Goal: Information Seeking & Learning: Learn about a topic

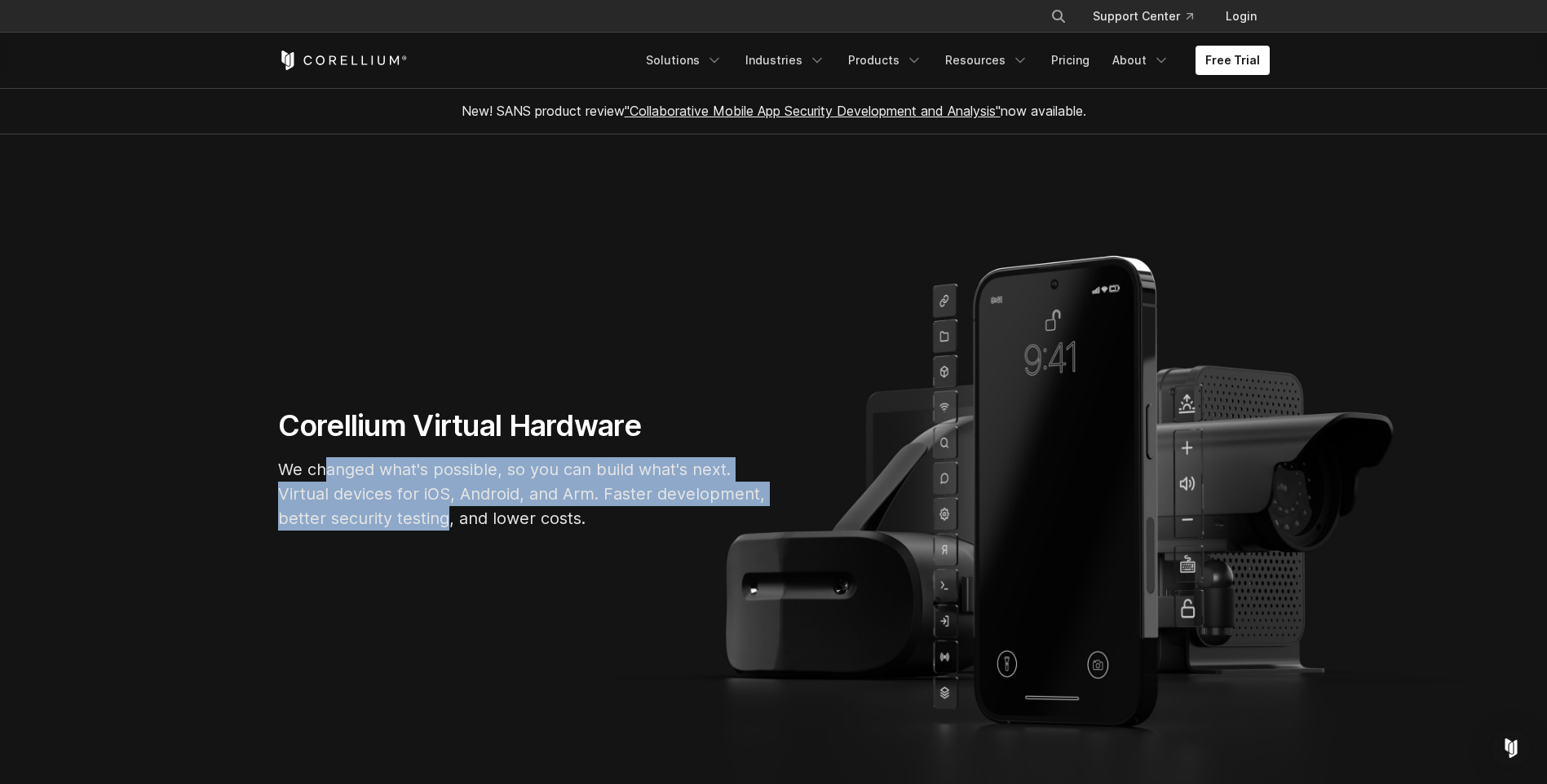
drag, startPoint x: 329, startPoint y: 471, endPoint x: 448, endPoint y: 506, distance: 124.0
click at [448, 506] on p "We changed what's possible, so you can build what's next. Virtual devices for i…" at bounding box center [523, 494] width 489 height 74
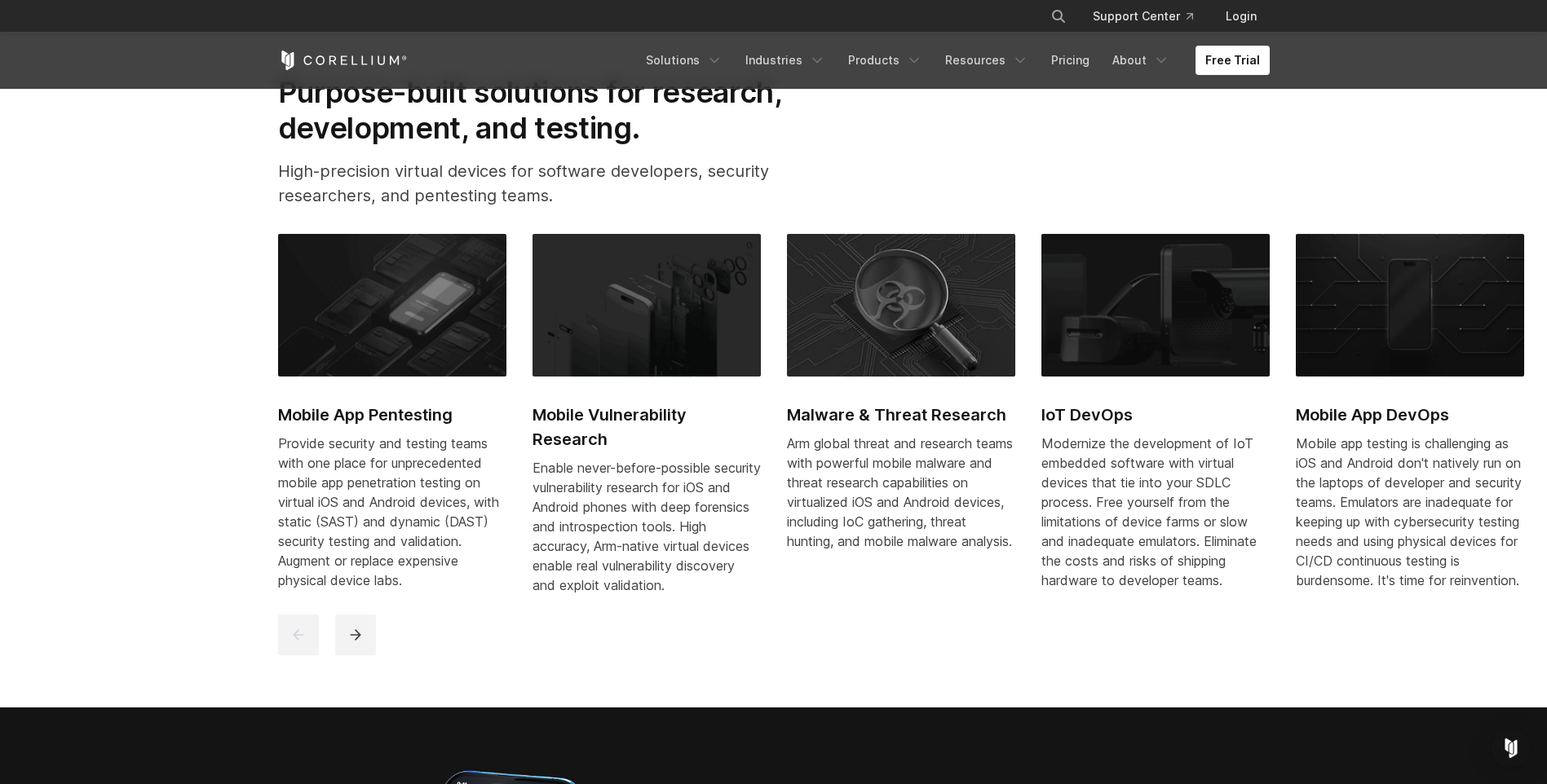
scroll to position [815, 0]
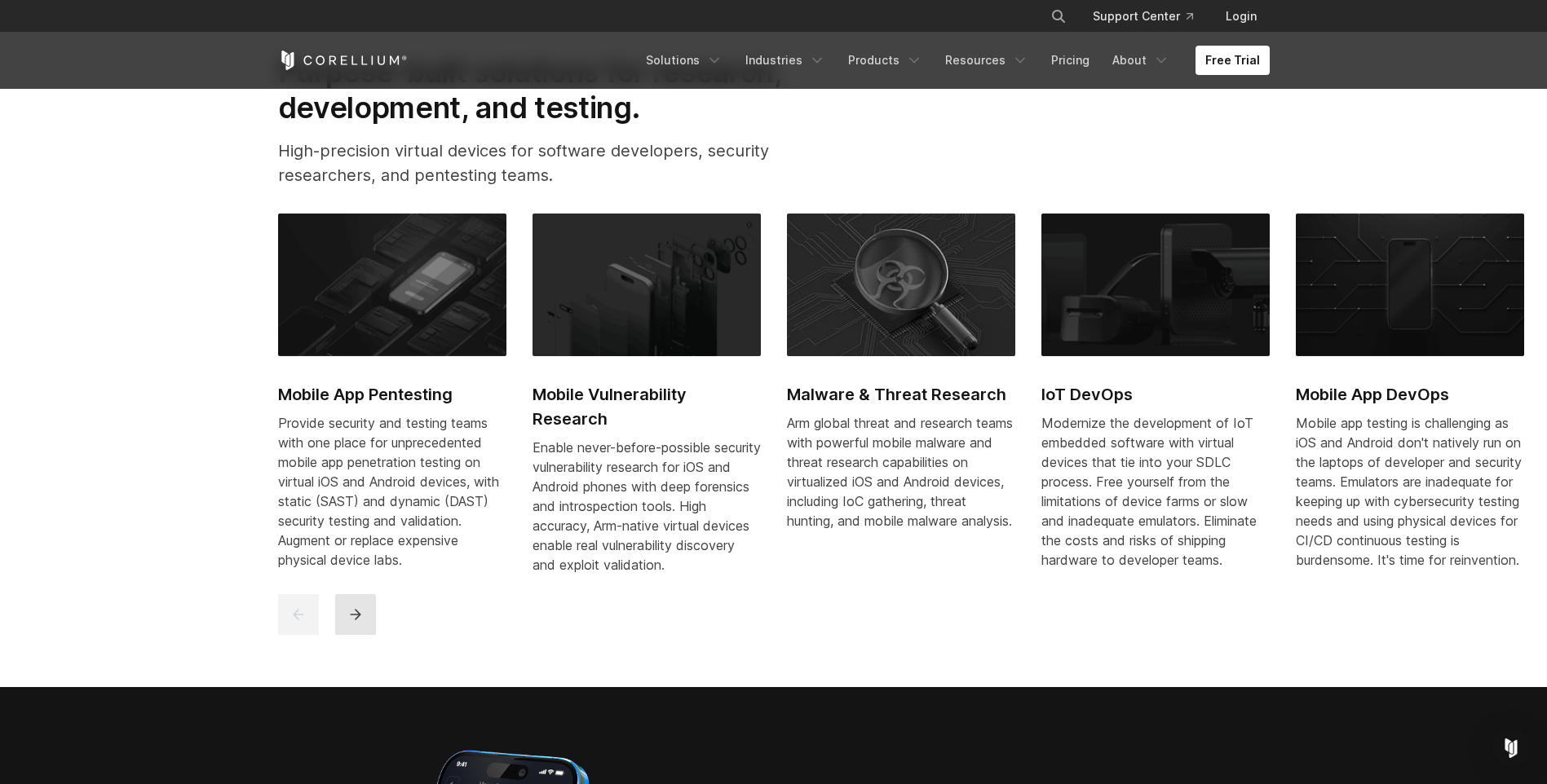
click at [344, 626] on button "next" at bounding box center [355, 614] width 41 height 41
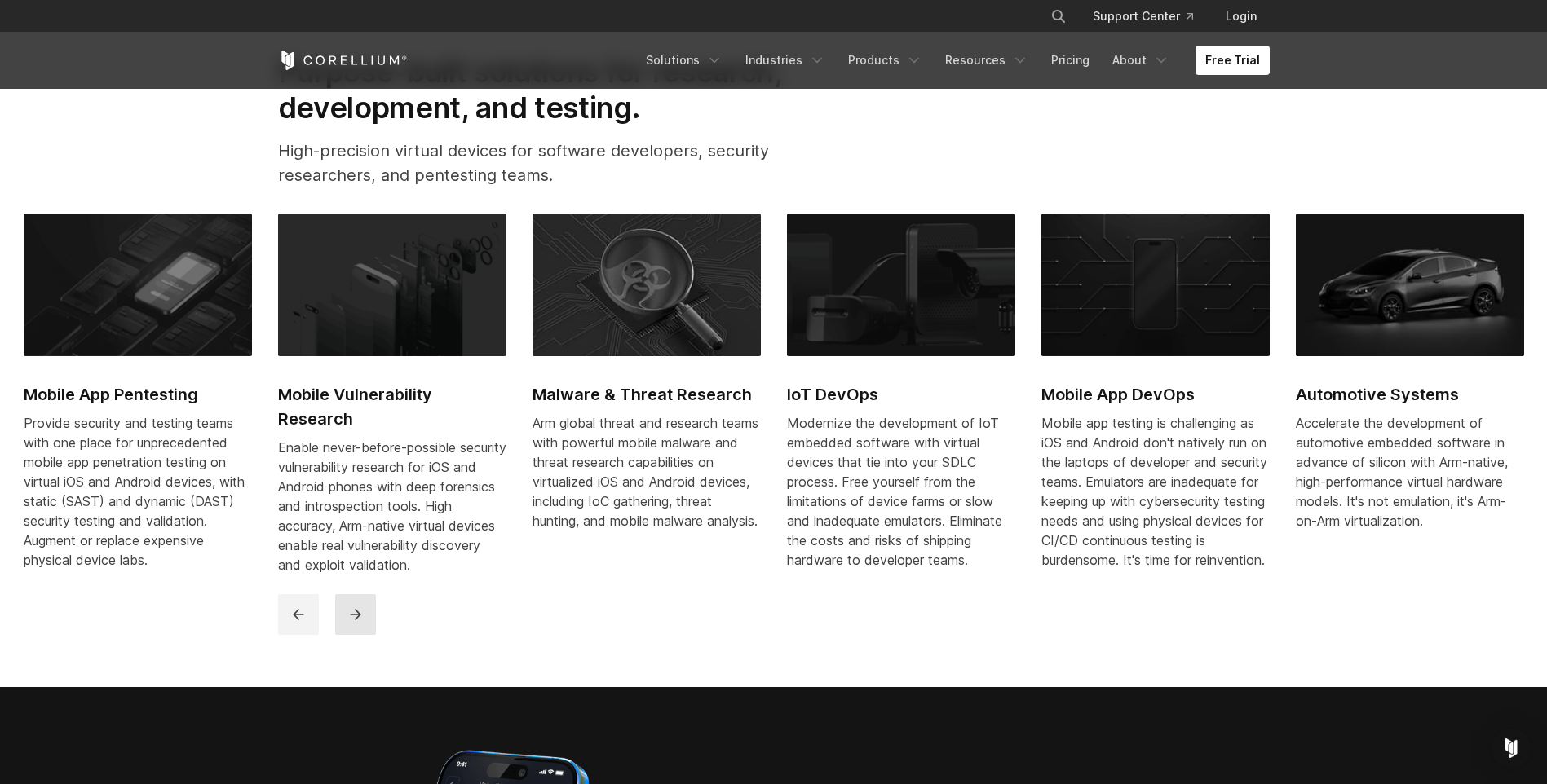
click at [345, 632] on button "next" at bounding box center [355, 614] width 41 height 41
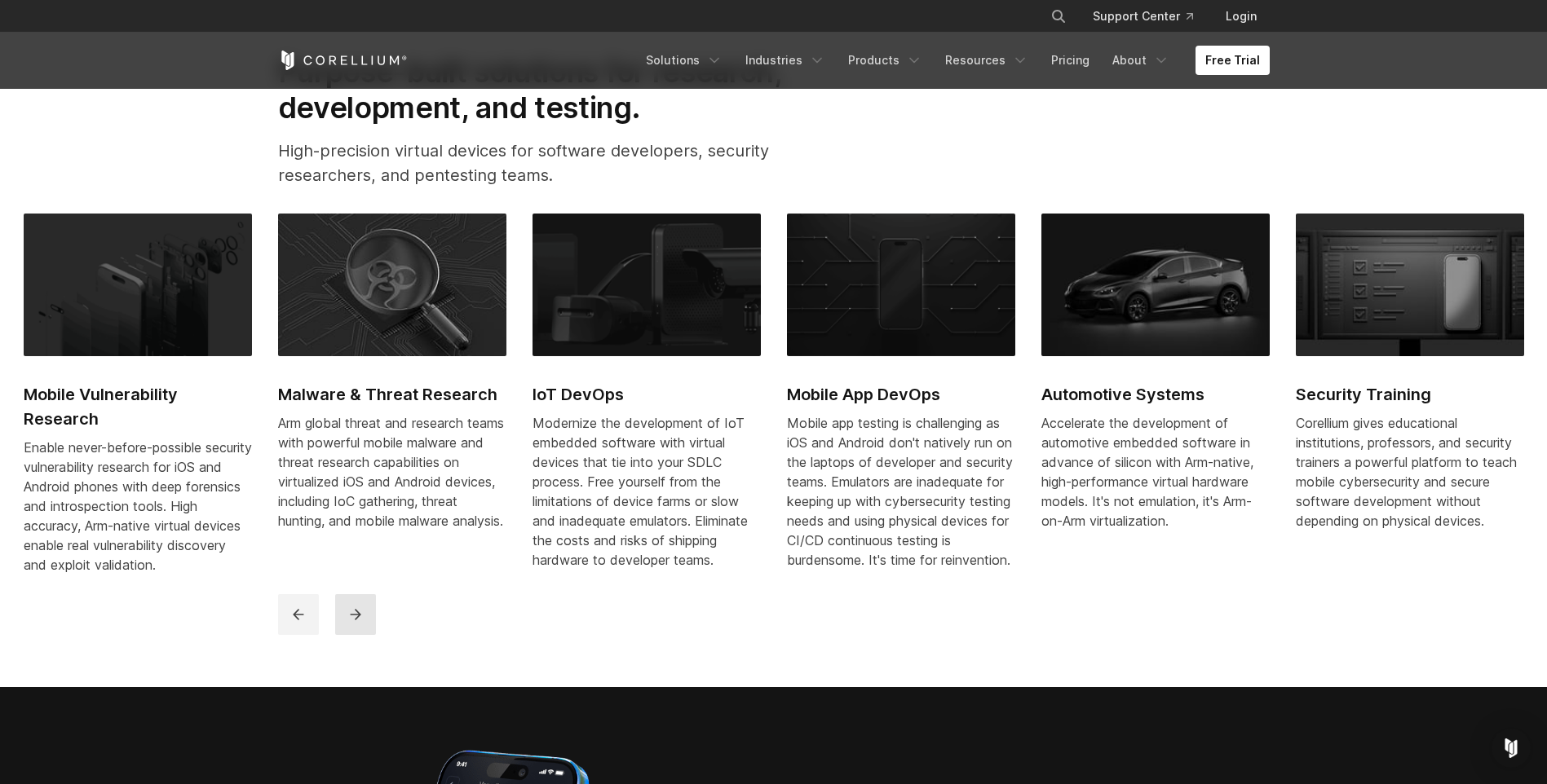
click at [345, 632] on button "next" at bounding box center [355, 614] width 41 height 41
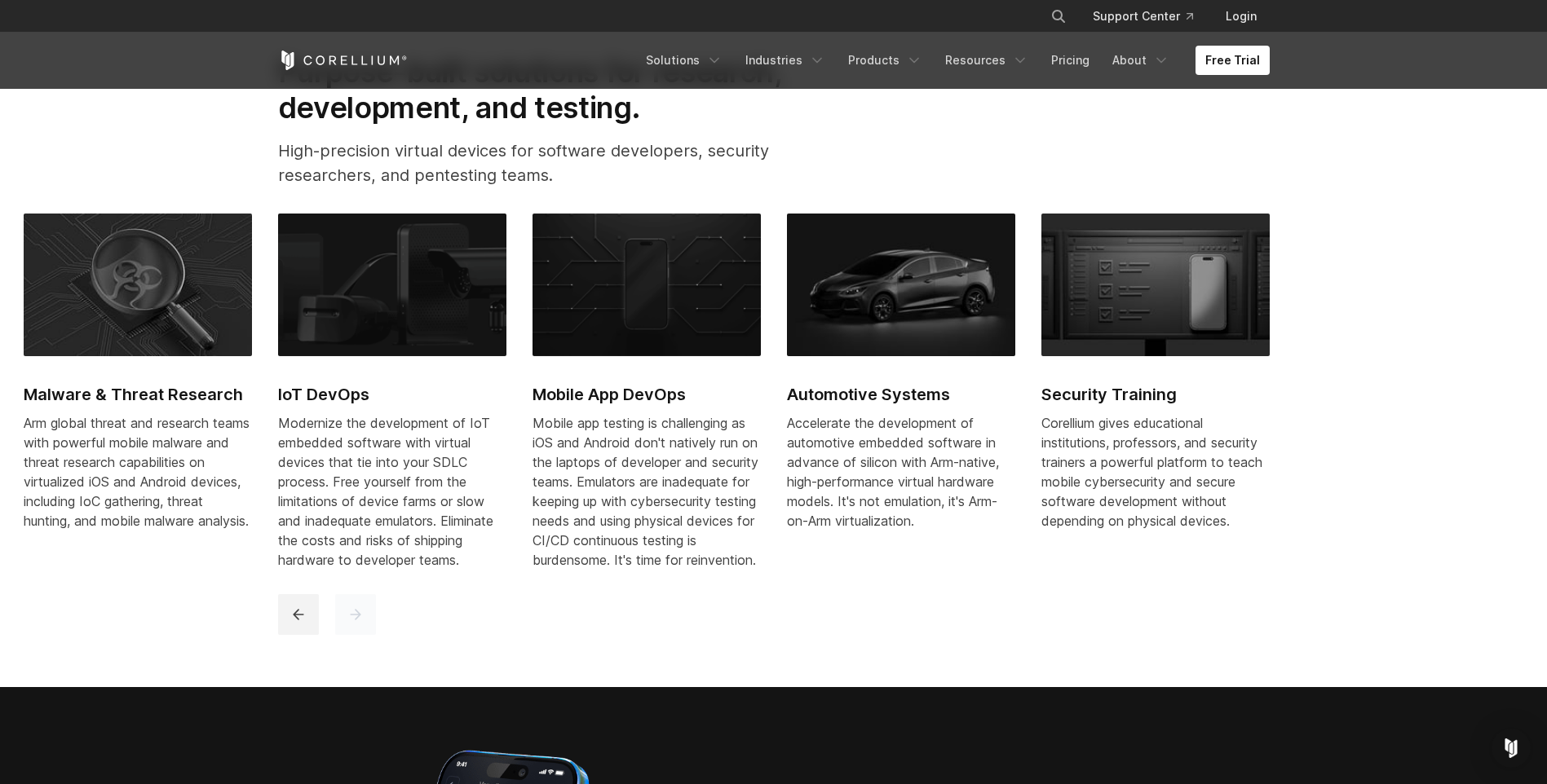
click at [345, 632] on button "next" at bounding box center [355, 614] width 41 height 41
click at [893, 64] on link "Products" at bounding box center [885, 59] width 94 height 29
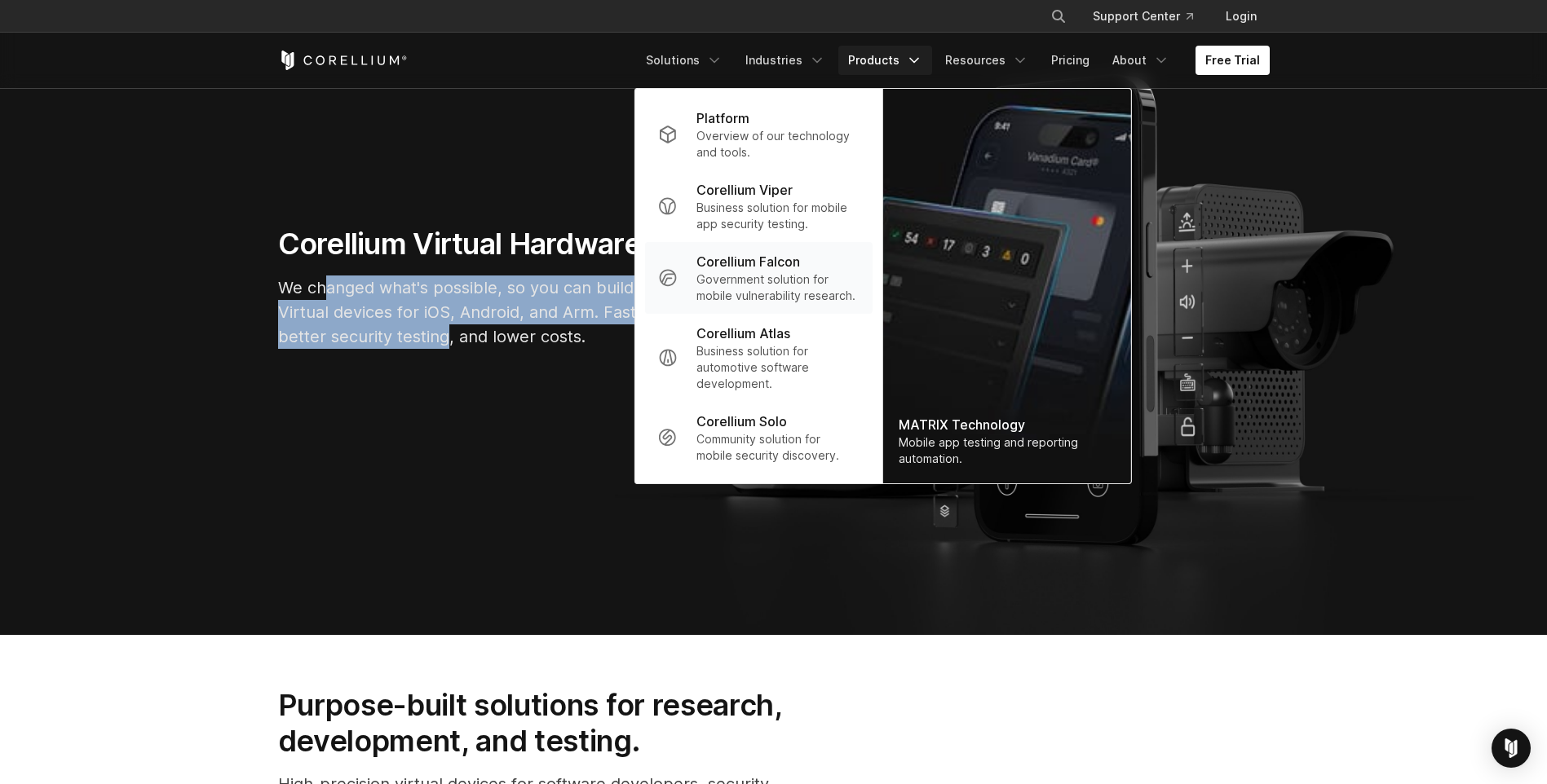
scroll to position [0, 0]
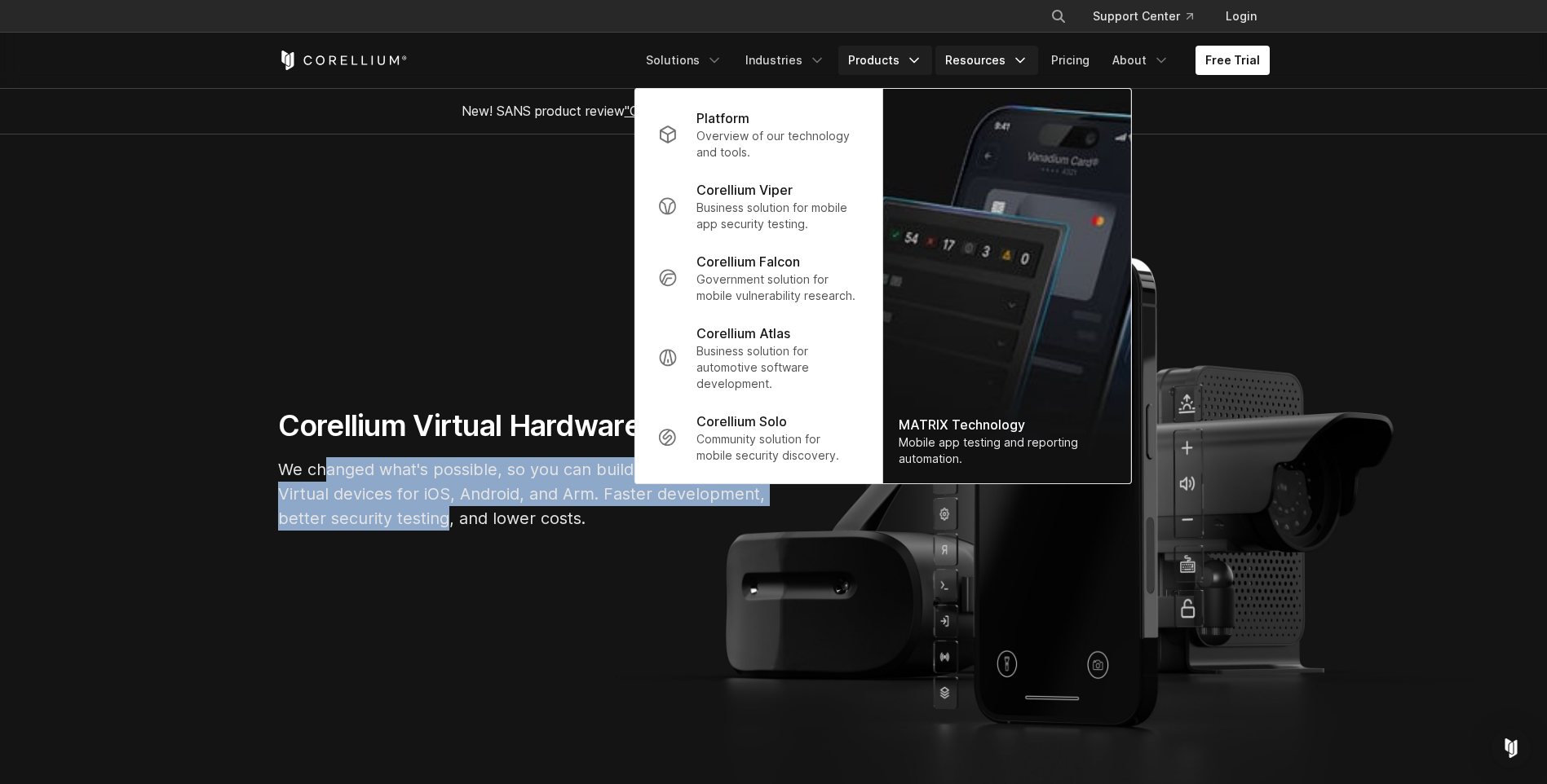
click at [977, 70] on link "Resources" at bounding box center [986, 59] width 103 height 29
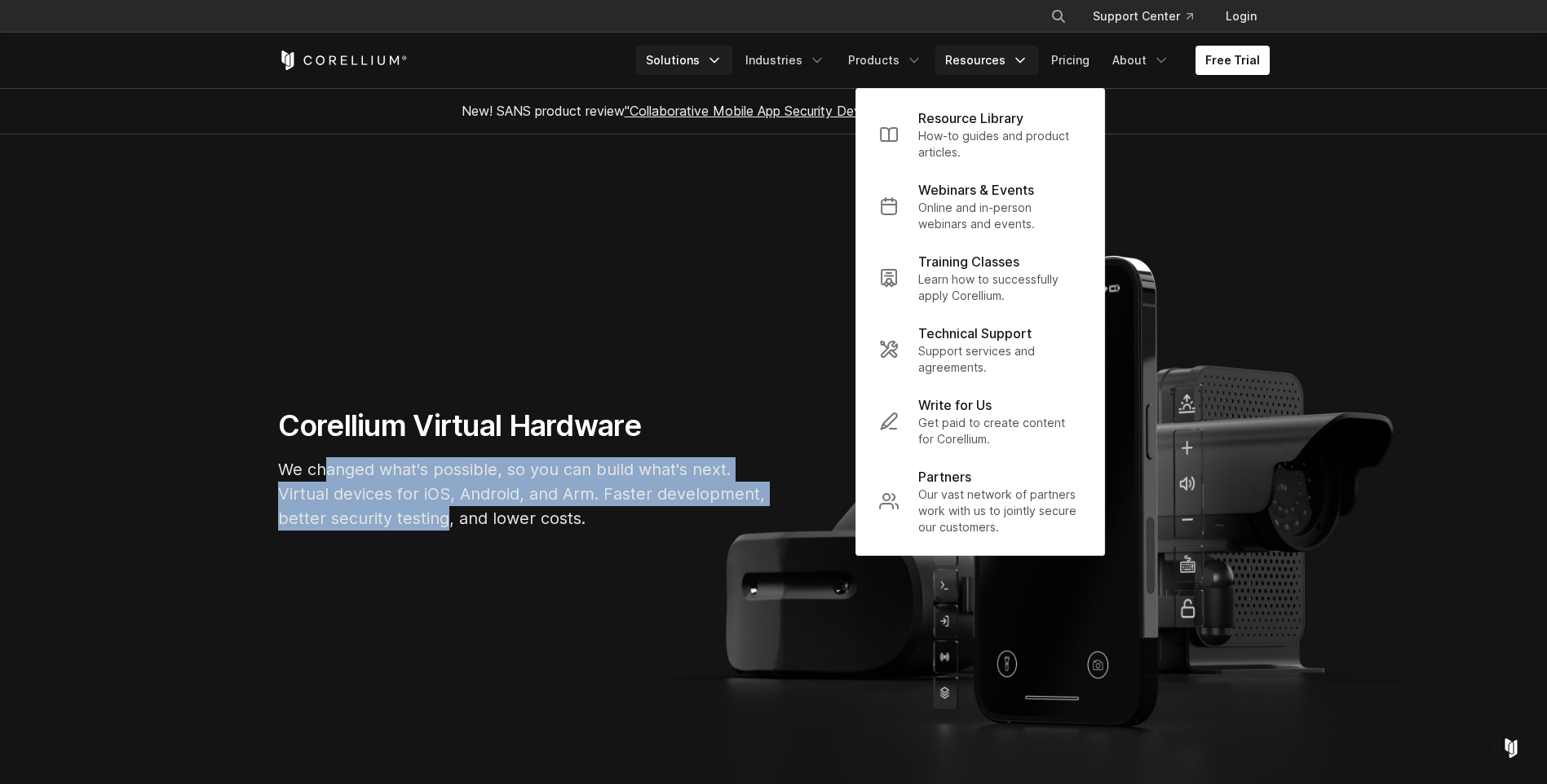
click at [689, 53] on link "Solutions" at bounding box center [684, 59] width 96 height 29
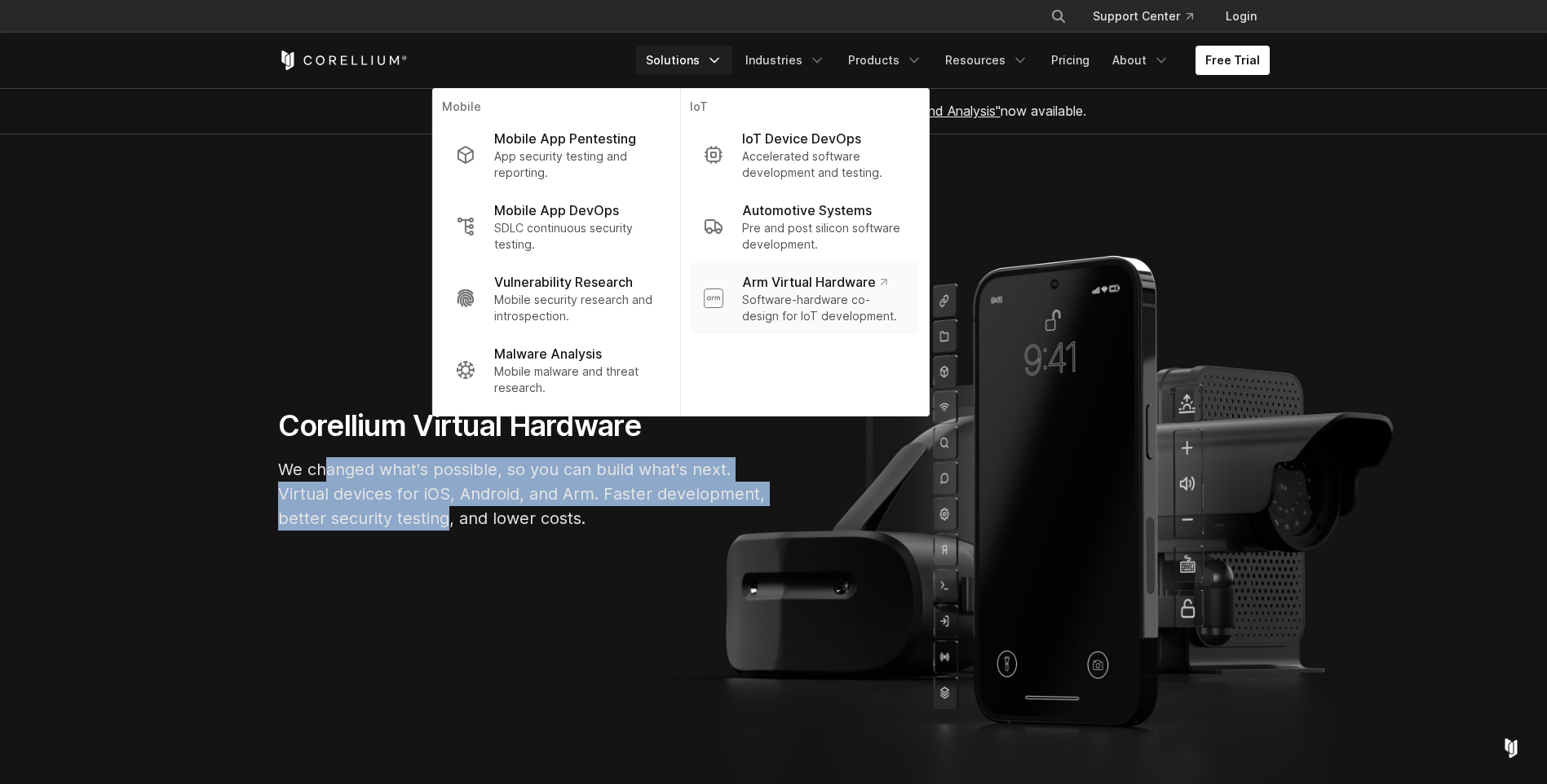
click at [795, 311] on p "Software-hardware co-design for IoT development." at bounding box center [824, 307] width 163 height 33
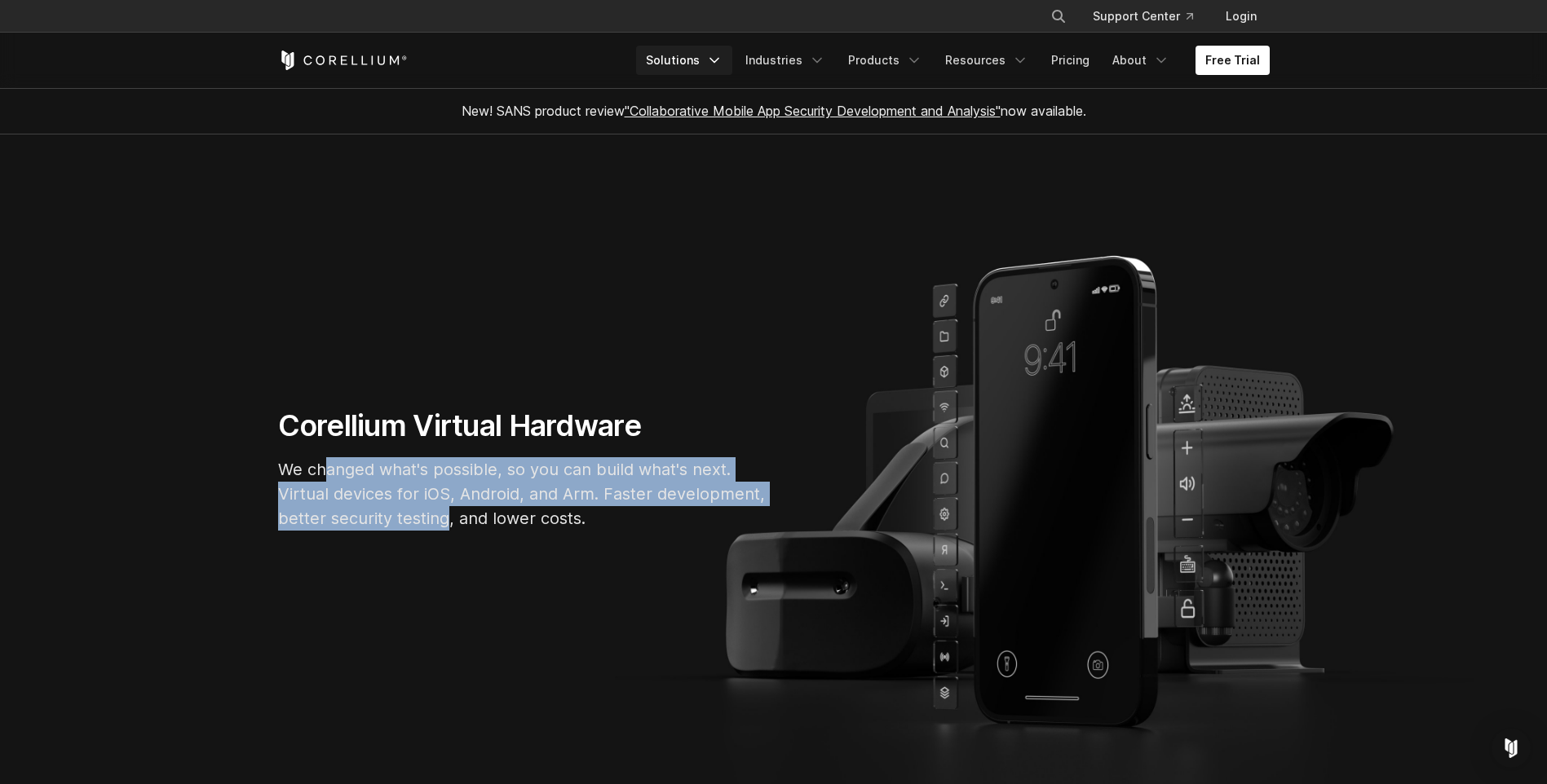
click at [711, 56] on link "Solutions" at bounding box center [684, 59] width 96 height 29
drag, startPoint x: 347, startPoint y: 467, endPoint x: 515, endPoint y: 514, distance: 174.5
click at [515, 514] on p "We changed what's possible, so you can build what's next. Virtual devices for i…" at bounding box center [523, 494] width 489 height 74
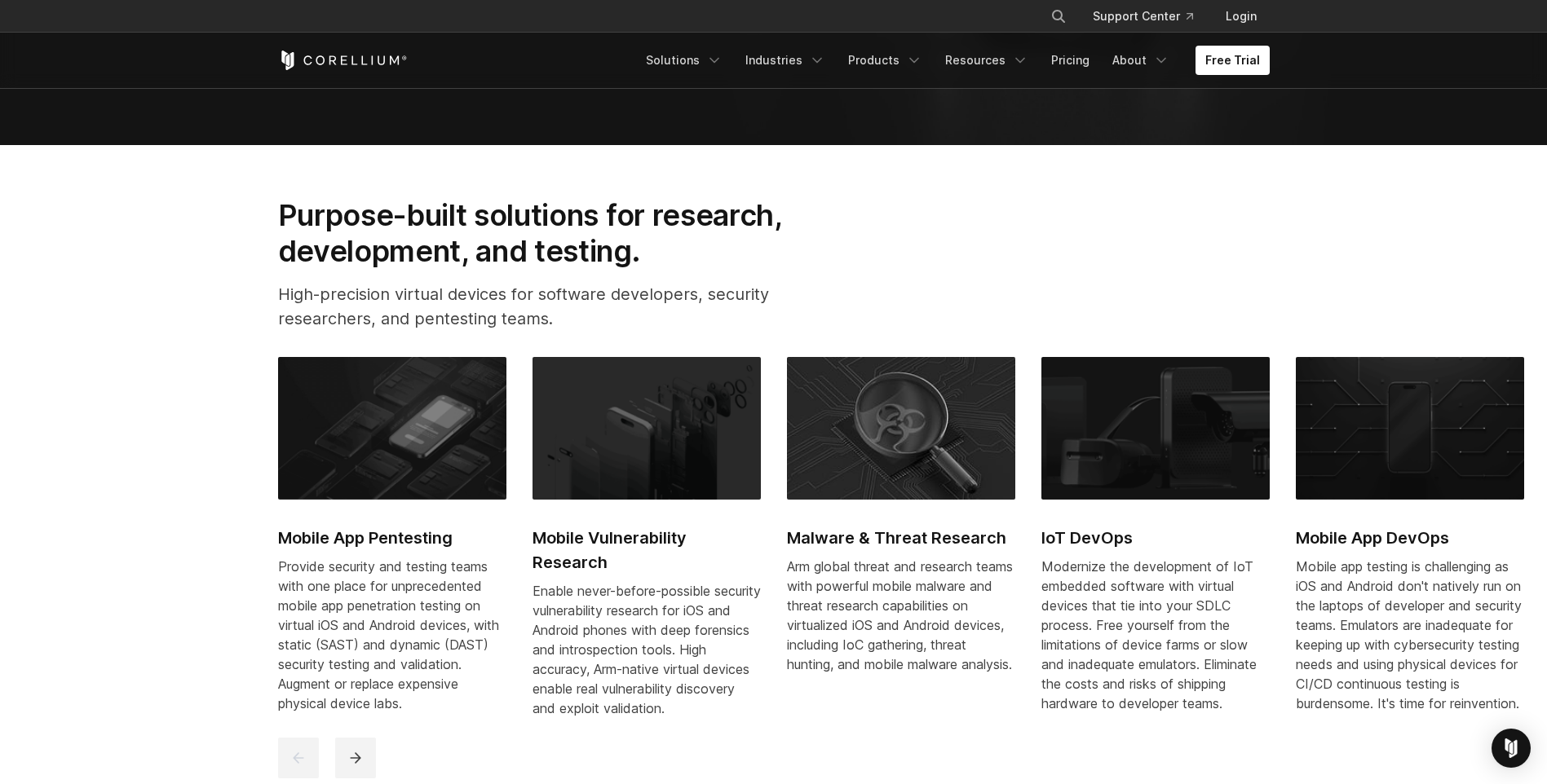
scroll to position [734, 0]
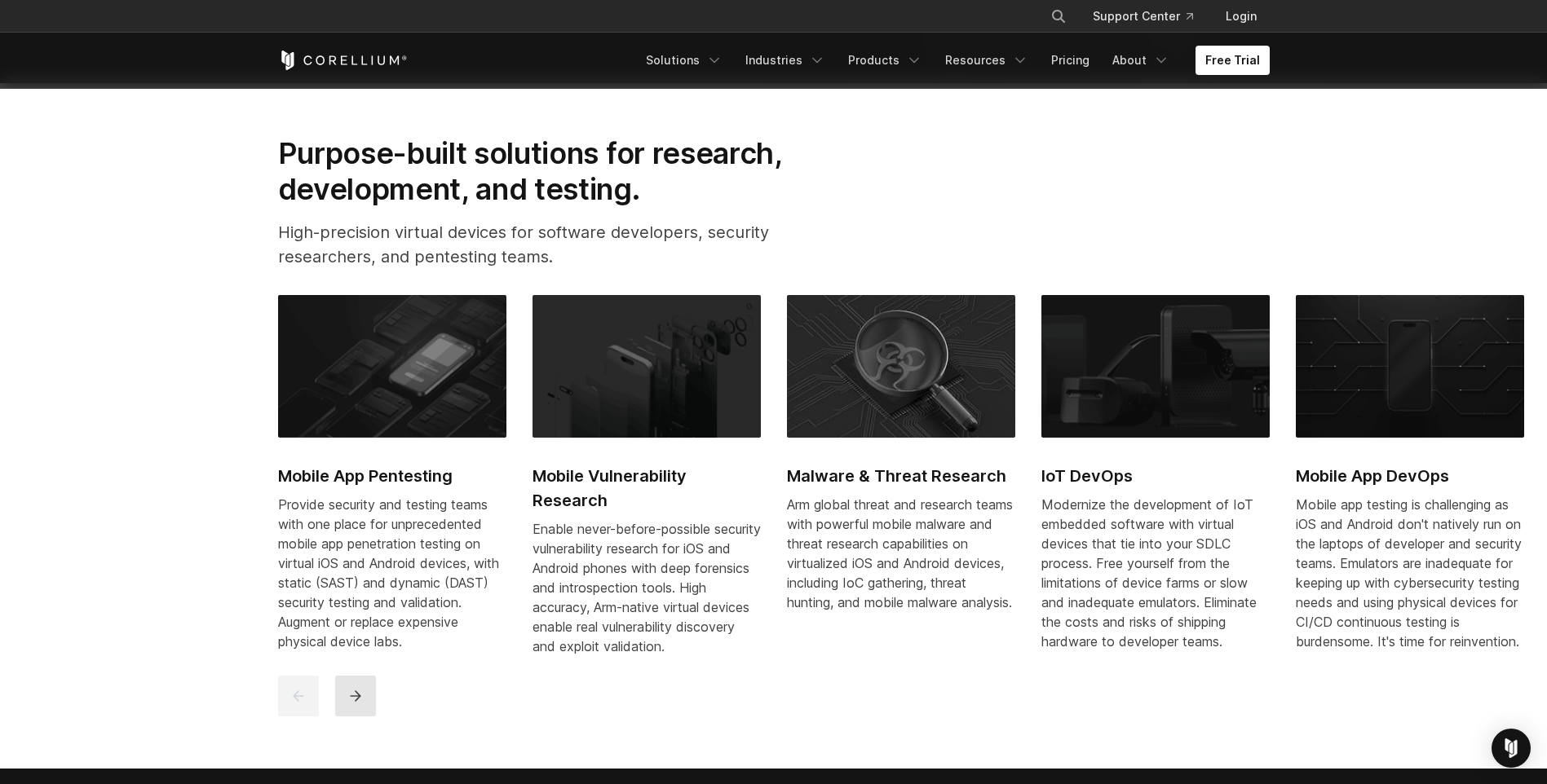
click at [357, 704] on icon "next" at bounding box center [355, 695] width 16 height 16
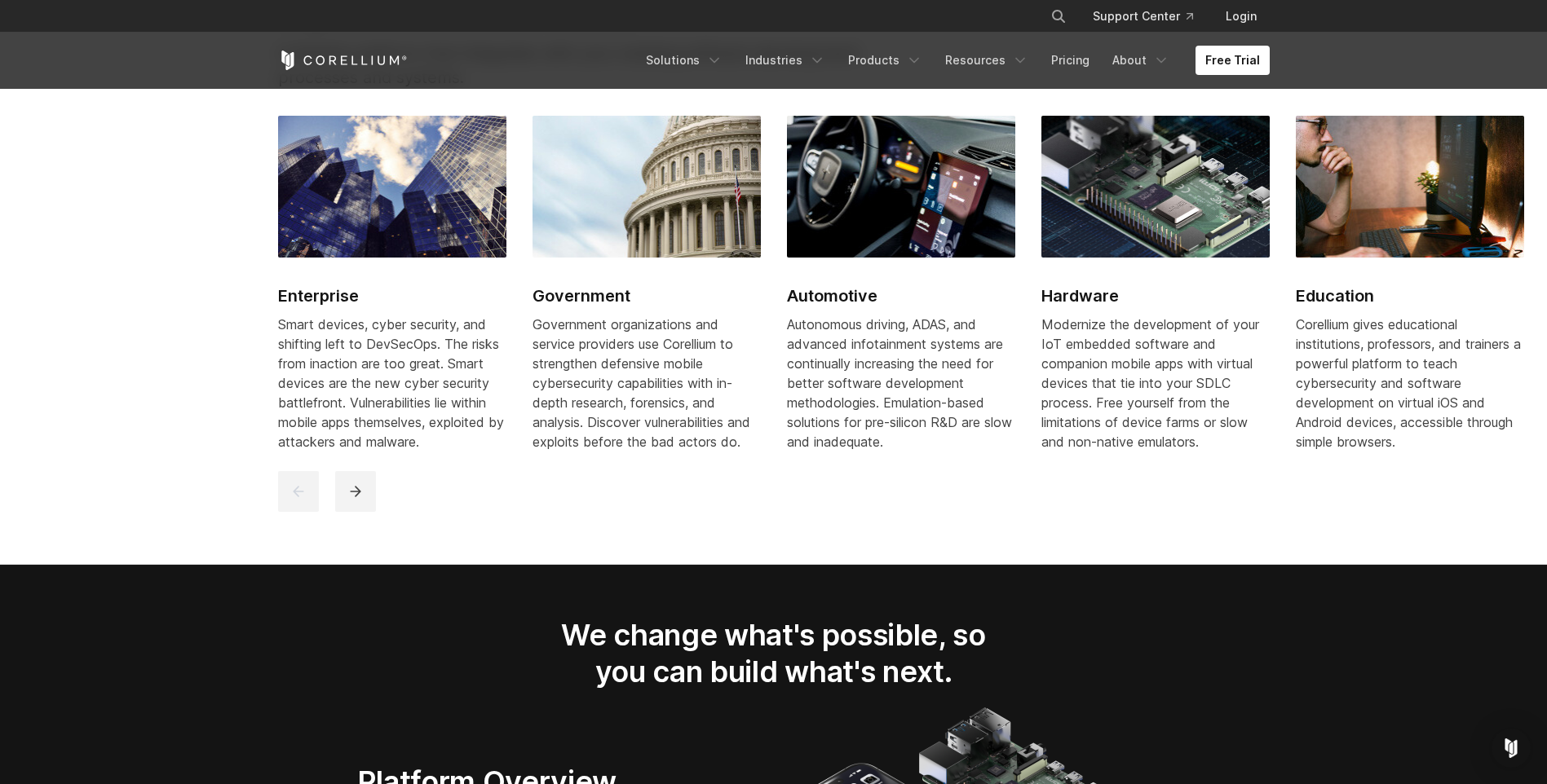
scroll to position [2038, 0]
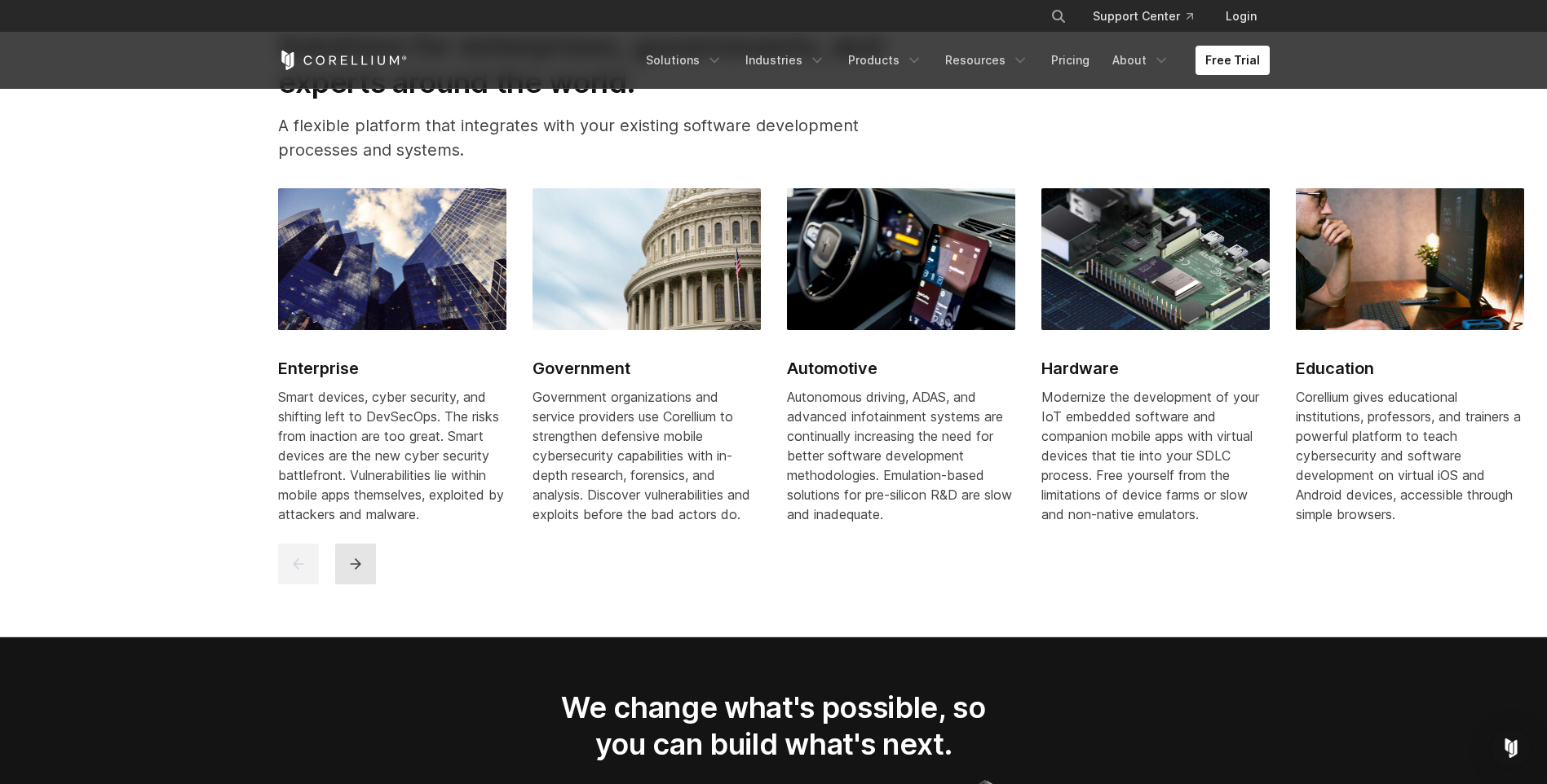
click at [366, 585] on button "next" at bounding box center [355, 564] width 41 height 41
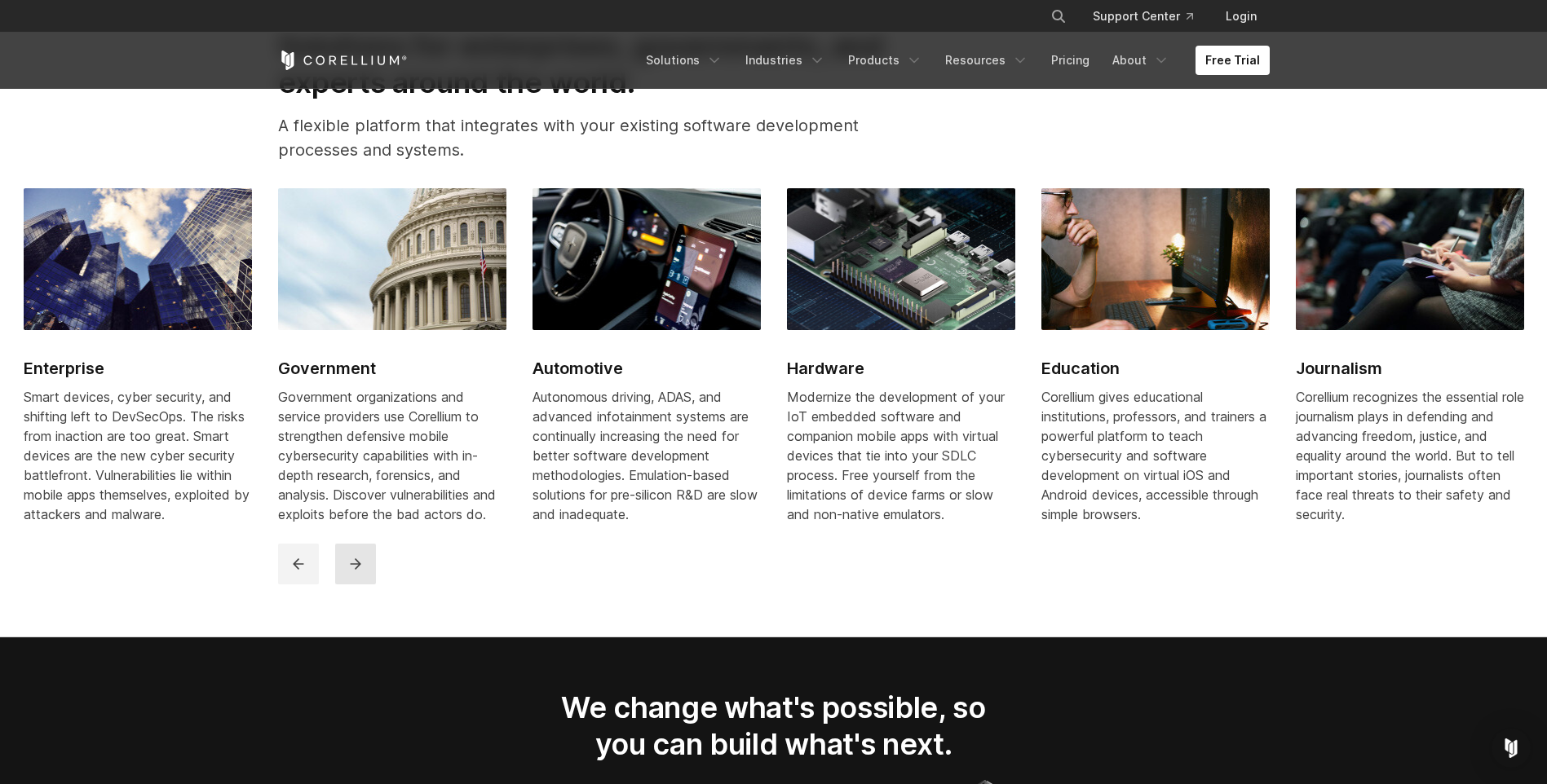
click at [362, 572] on icon "next" at bounding box center [355, 564] width 16 height 16
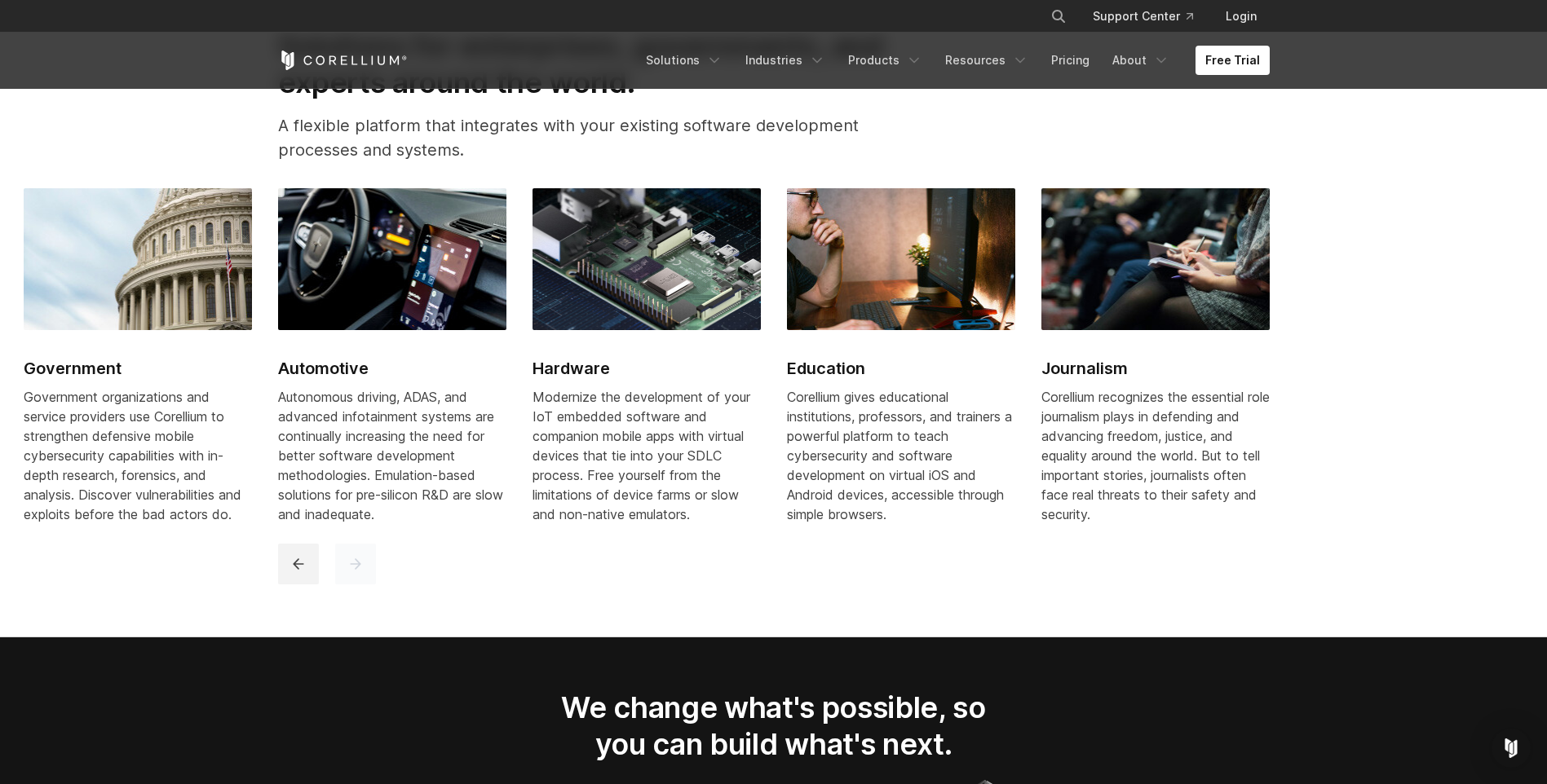
click at [362, 572] on icon "next" at bounding box center [355, 564] width 16 height 16
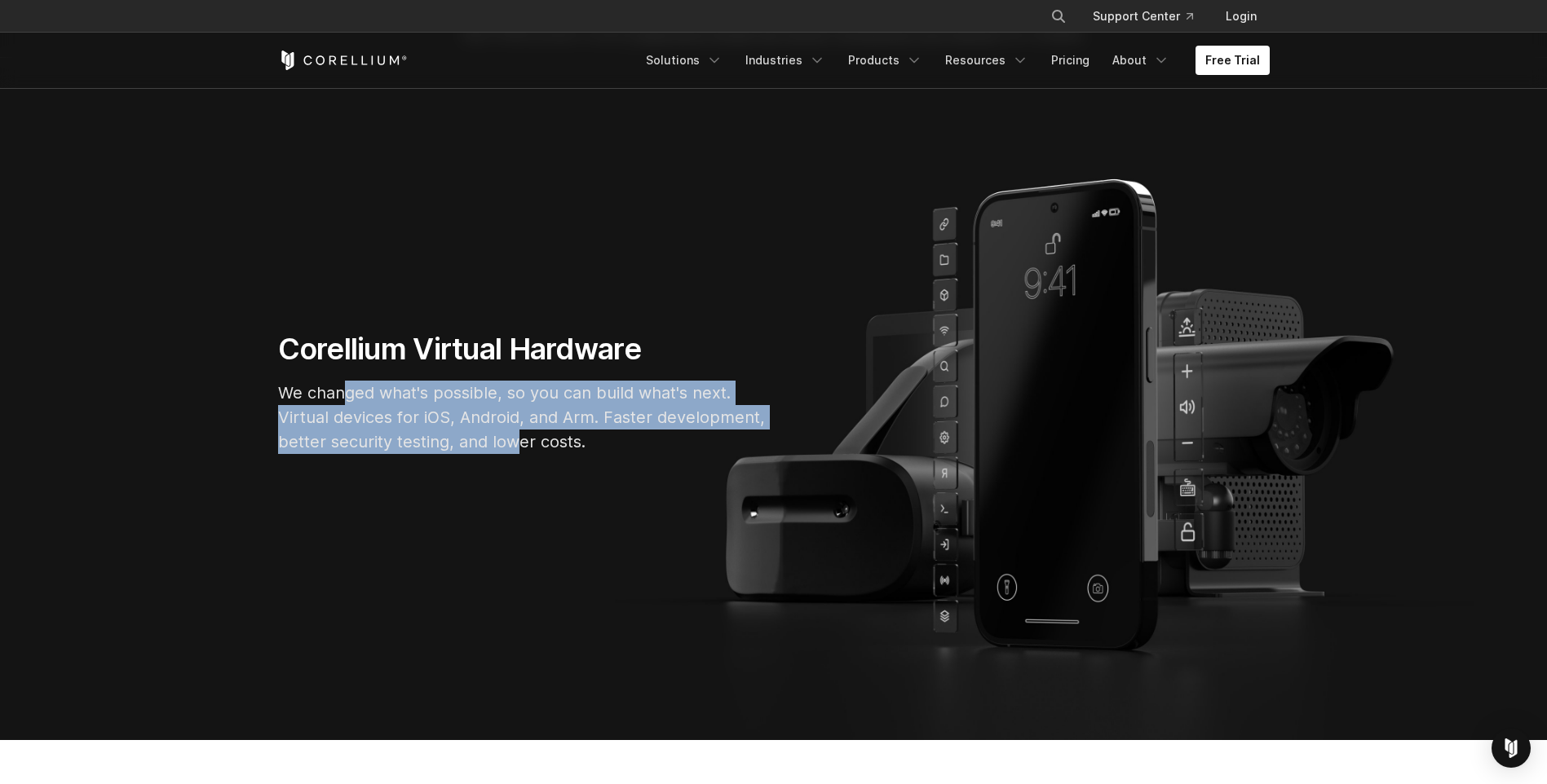
scroll to position [0, 0]
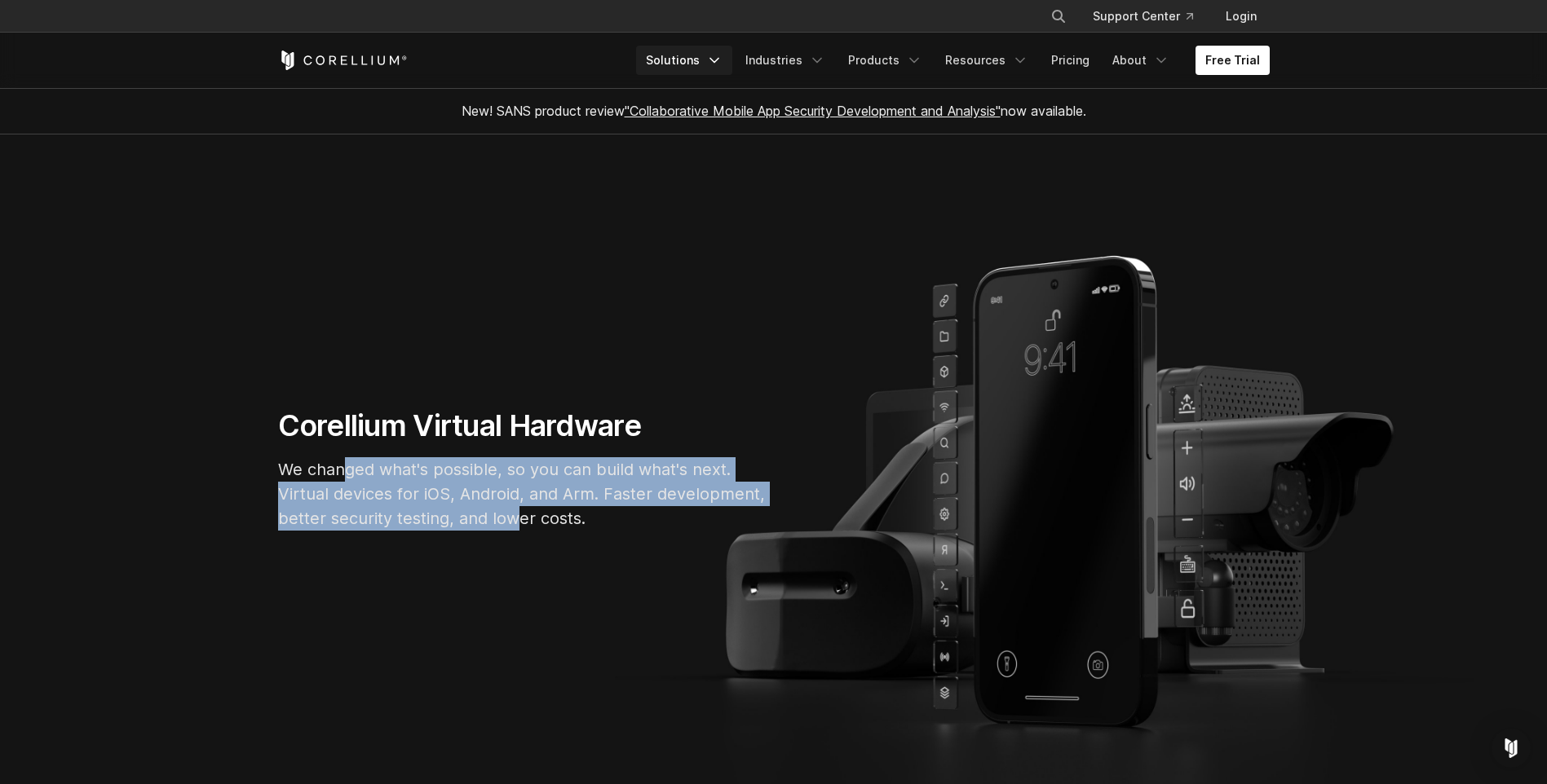
click at [722, 56] on icon "Navigation Menu" at bounding box center [714, 59] width 16 height 16
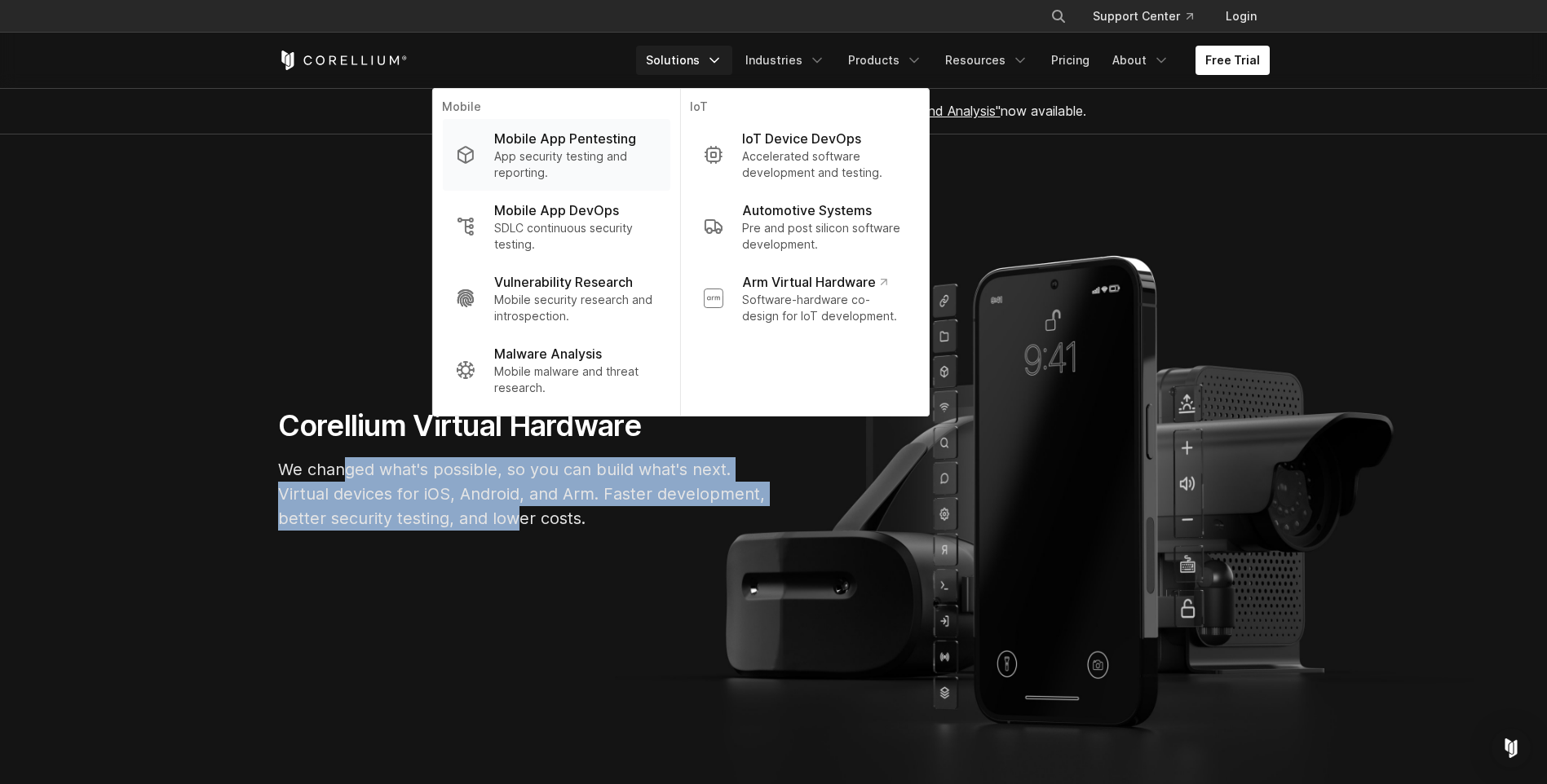
click at [572, 162] on p "App security testing and reporting." at bounding box center [576, 164] width 163 height 33
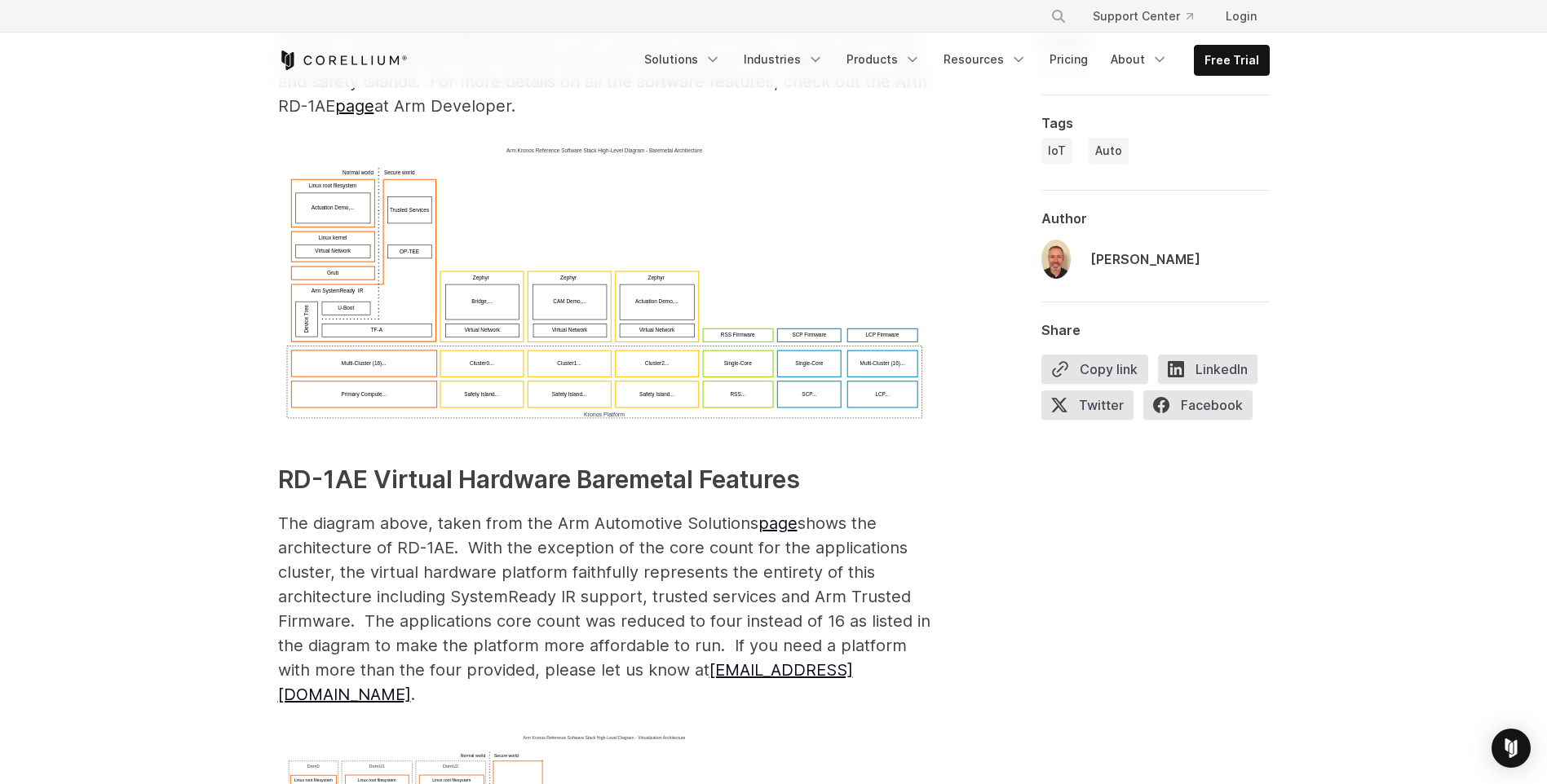
scroll to position [1304, 0]
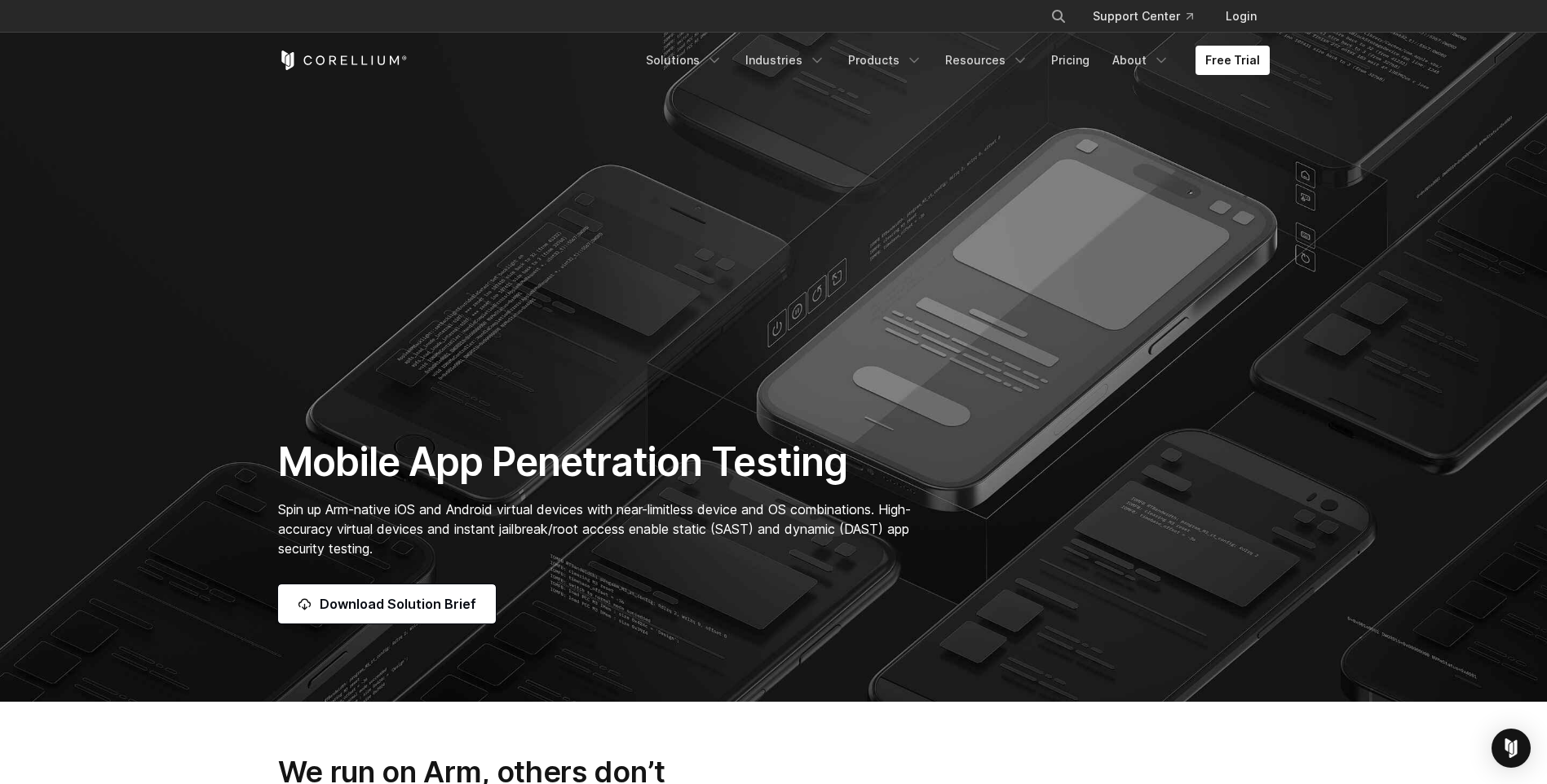
scroll to position [81, 0]
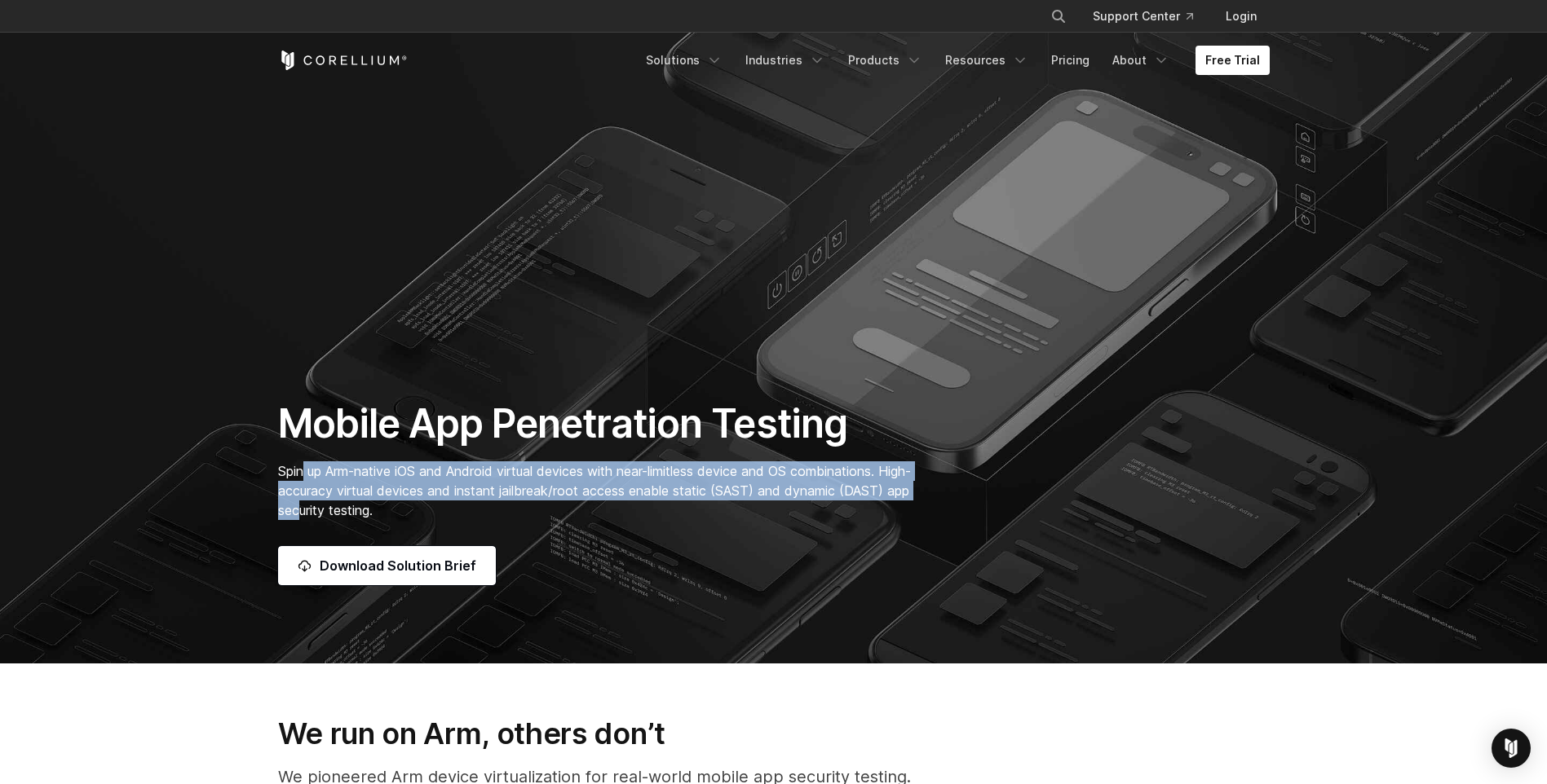
drag, startPoint x: 303, startPoint y: 473, endPoint x: 328, endPoint y: 503, distance: 39.1
click at [328, 503] on span "Spin up Arm-native iOS and Android virtual devices with near-limitless device a…" at bounding box center [594, 491] width 633 height 55
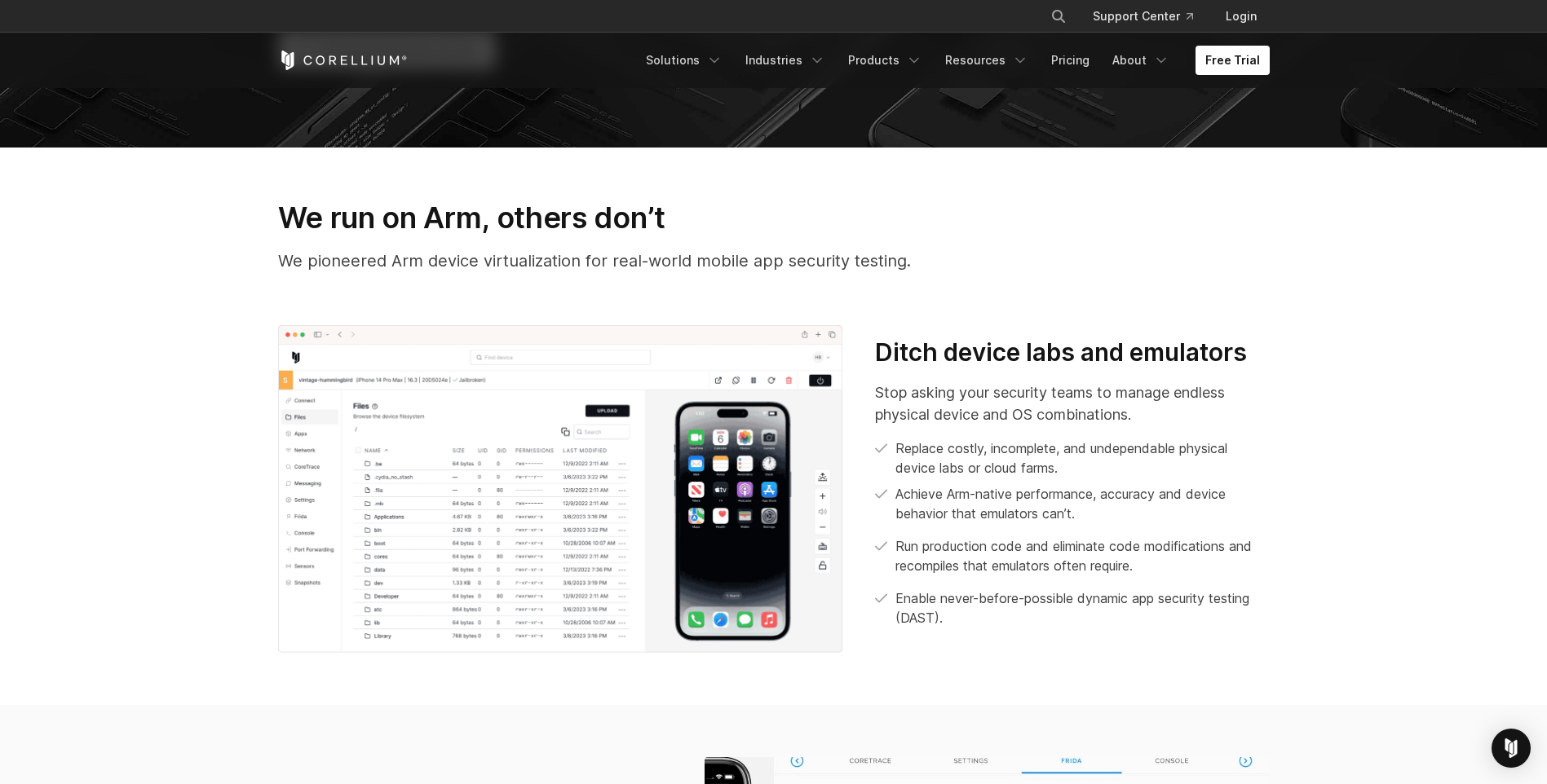
scroll to position [652, 0]
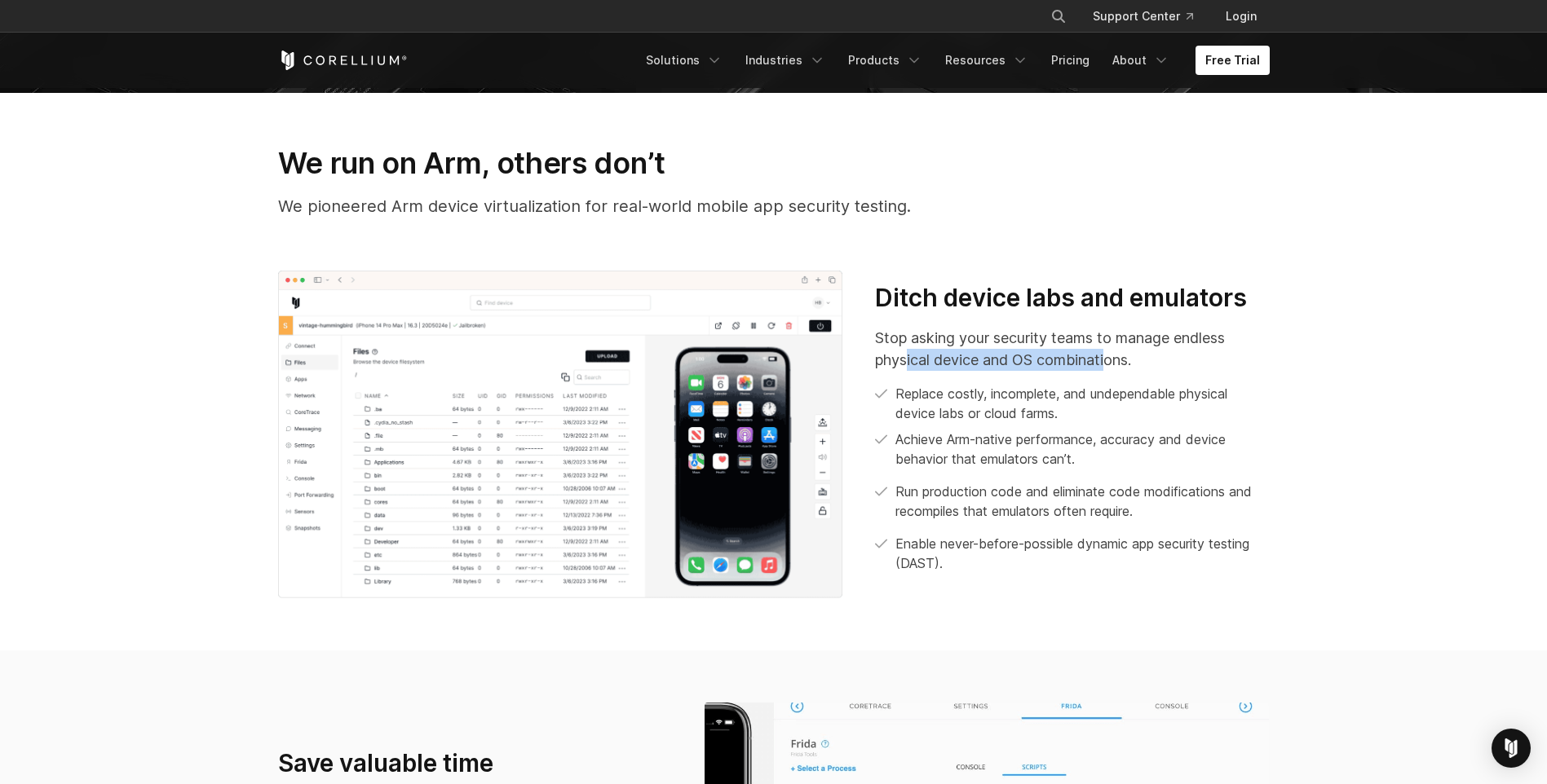
drag, startPoint x: 905, startPoint y: 363, endPoint x: 1110, endPoint y: 369, distance: 205.1
click at [1110, 369] on p "Stop asking your security teams to manage endless physical device and OS combin…" at bounding box center [1072, 348] width 394 height 44
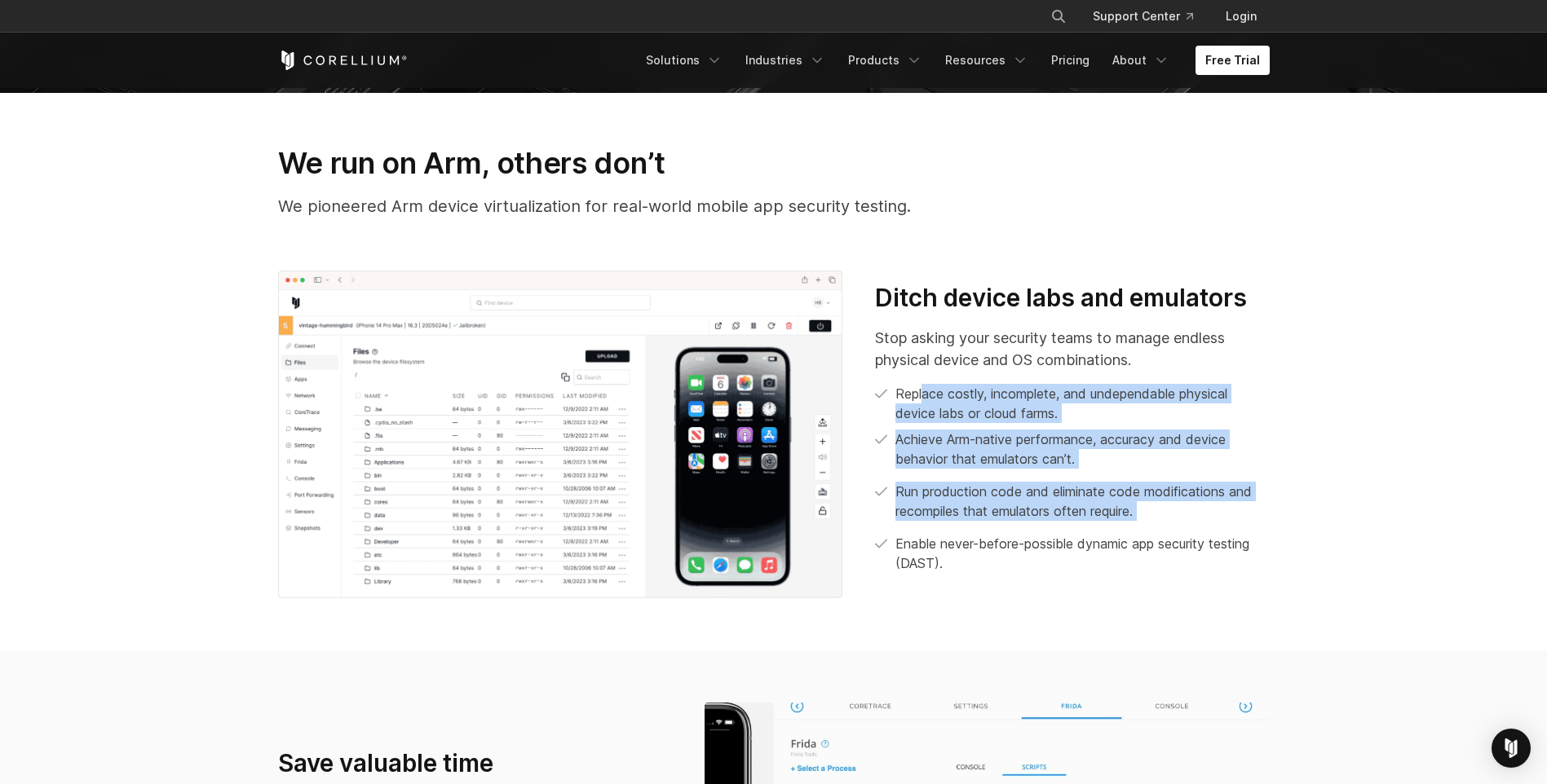
drag, startPoint x: 924, startPoint y: 394, endPoint x: 1022, endPoint y: 524, distance: 162.8
click at [1022, 524] on div "Stop asking your security teams to manage endless physical device and OS combin…" at bounding box center [1072, 450] width 394 height 246
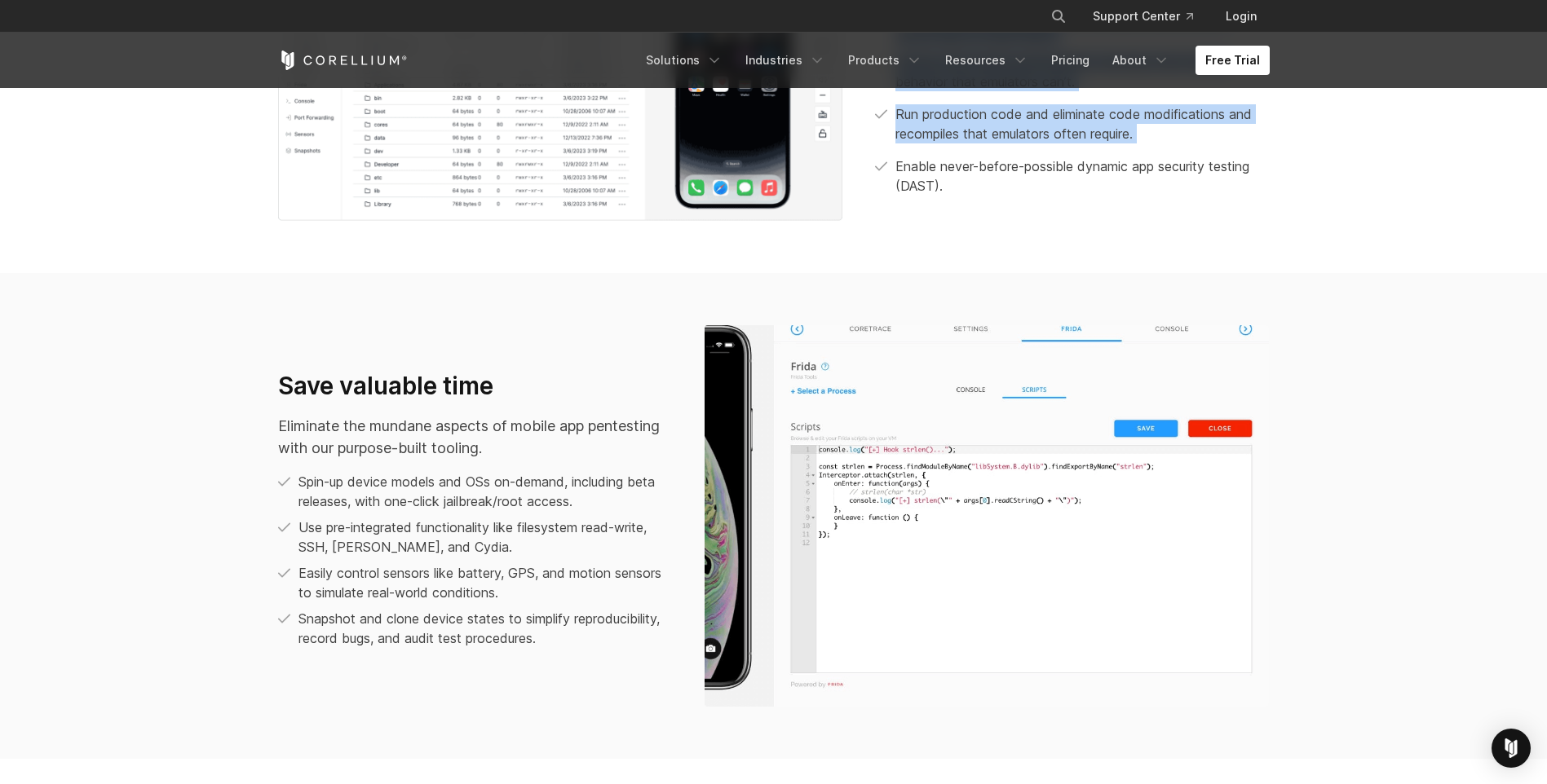
scroll to position [1141, 0]
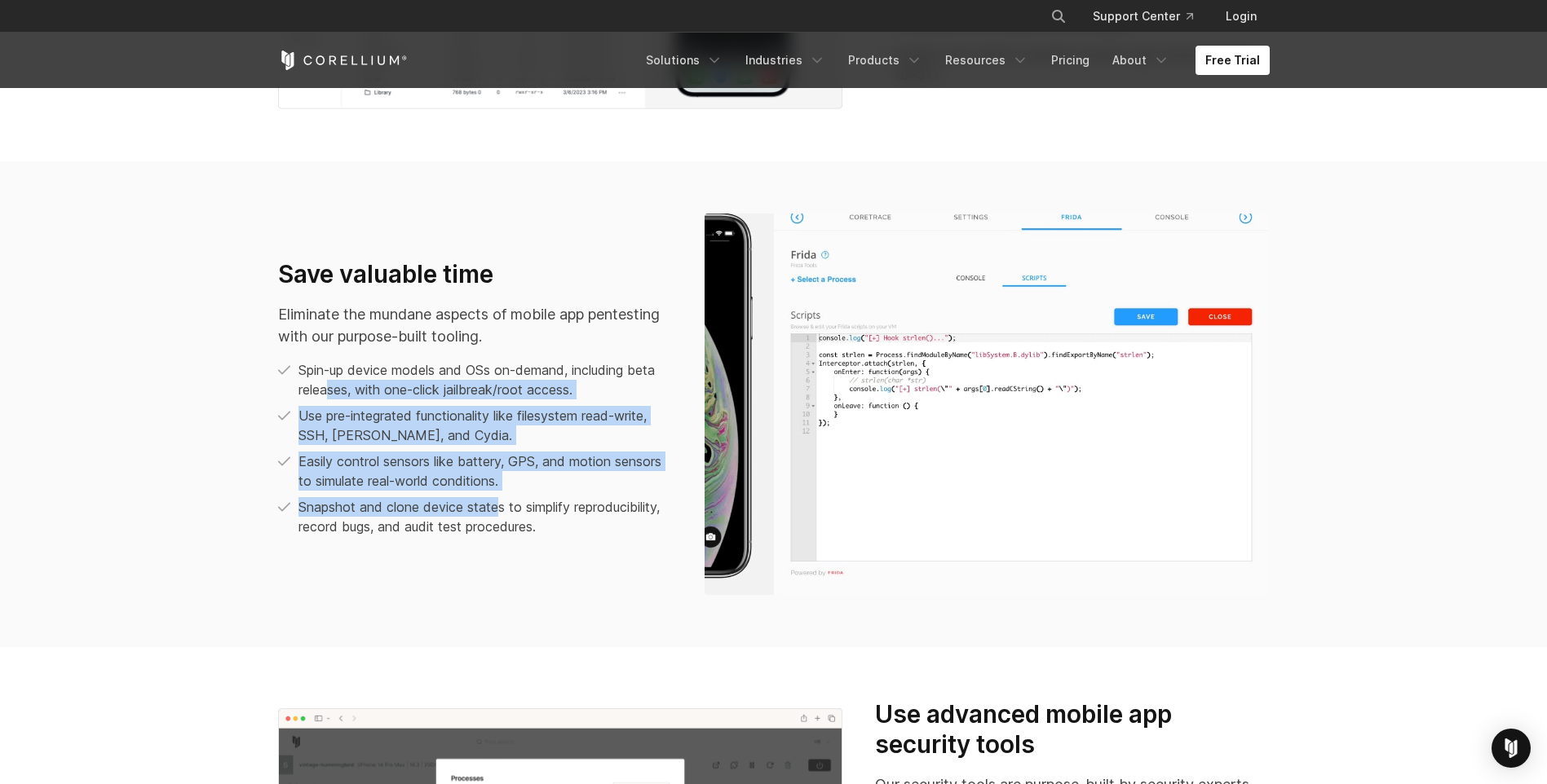
drag, startPoint x: 329, startPoint y: 392, endPoint x: 503, endPoint y: 511, distance: 210.8
click at [503, 511] on ul "Spin-up device models and OSs on-demand, including beta releases, with one-clic…" at bounding box center [475, 448] width 394 height 176
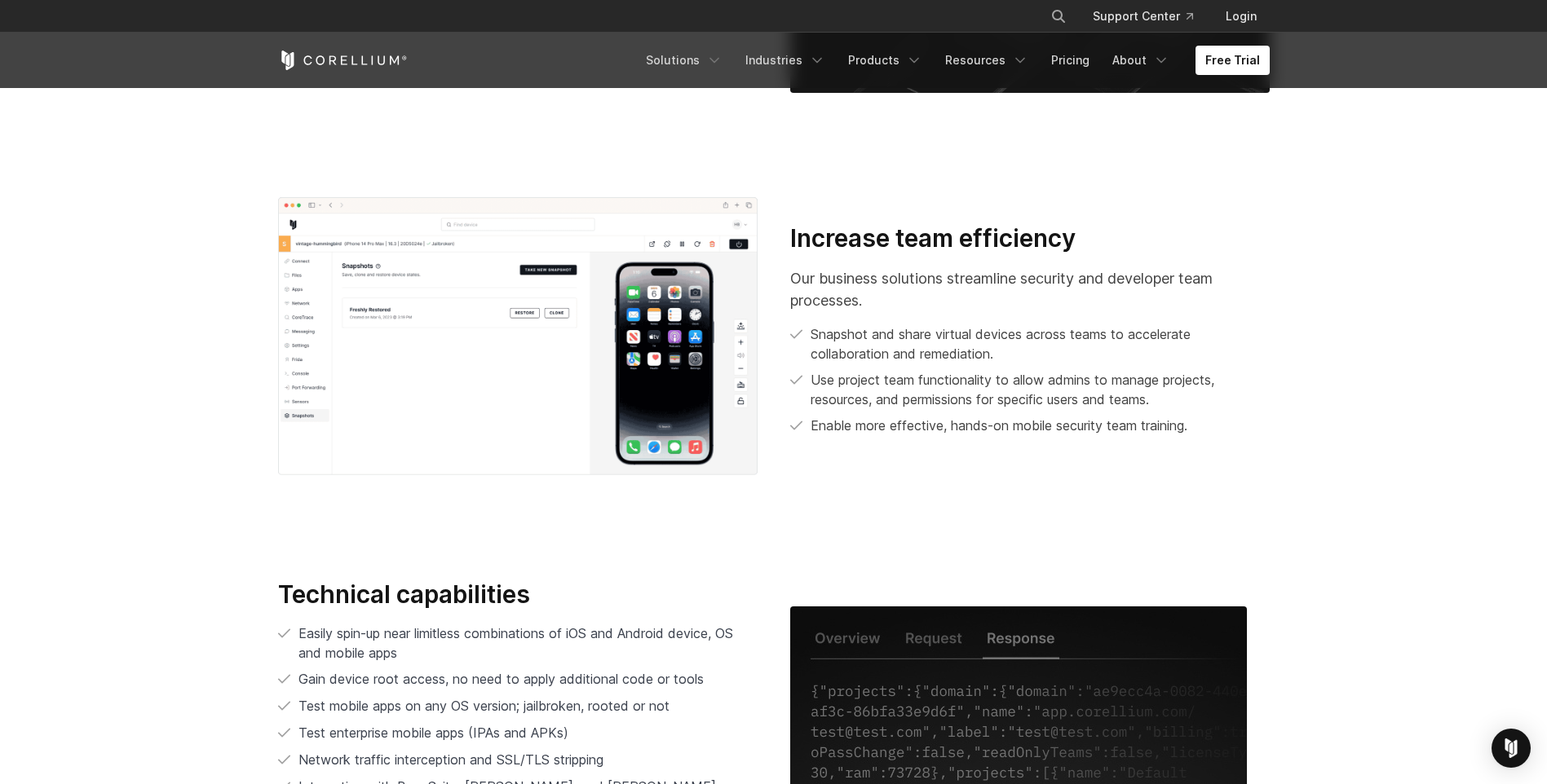
scroll to position [2690, 0]
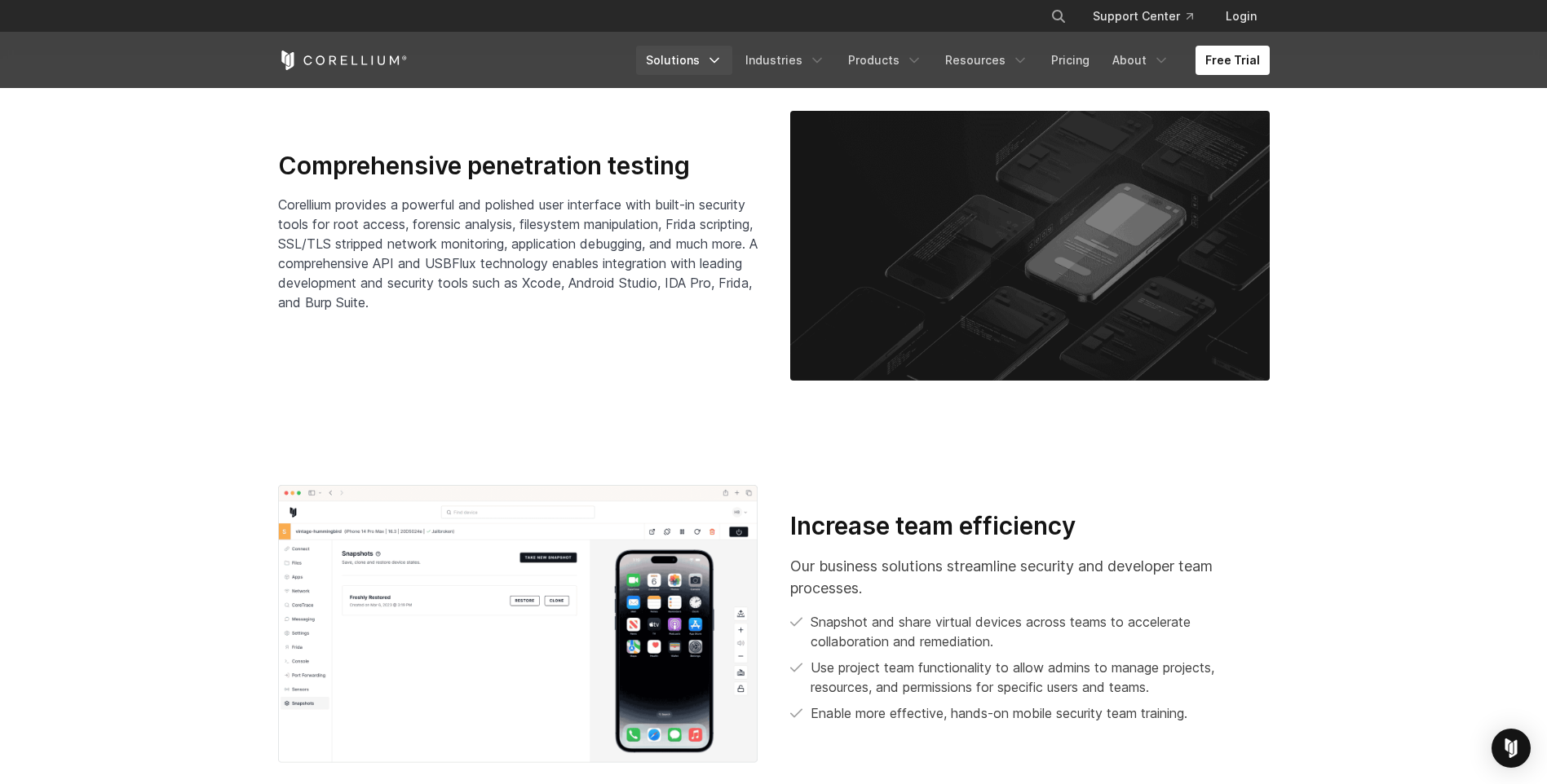
click at [691, 59] on link "Solutions" at bounding box center [684, 59] width 96 height 29
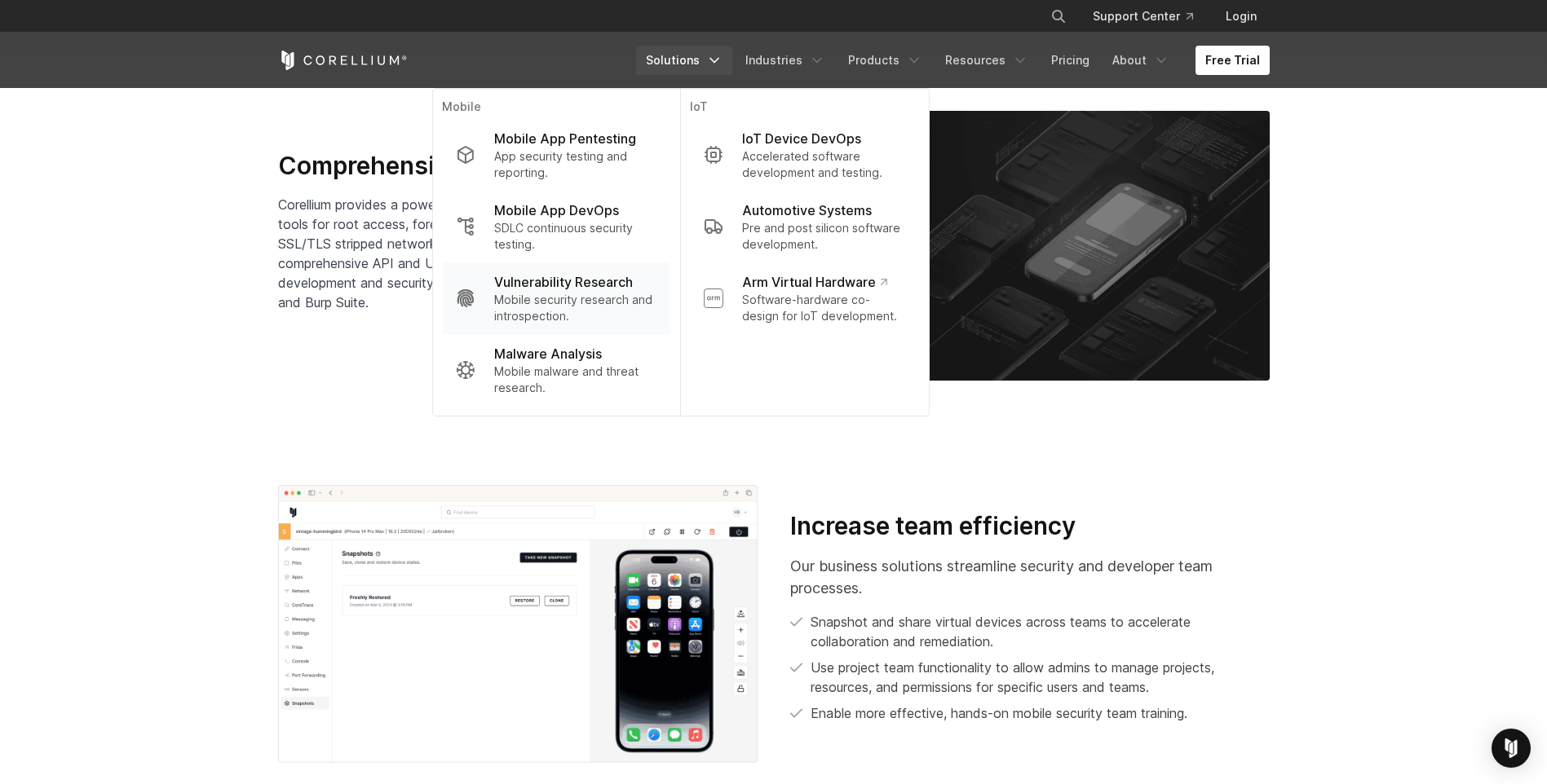
click at [615, 310] on p "Mobile security research and introspection." at bounding box center [576, 307] width 163 height 33
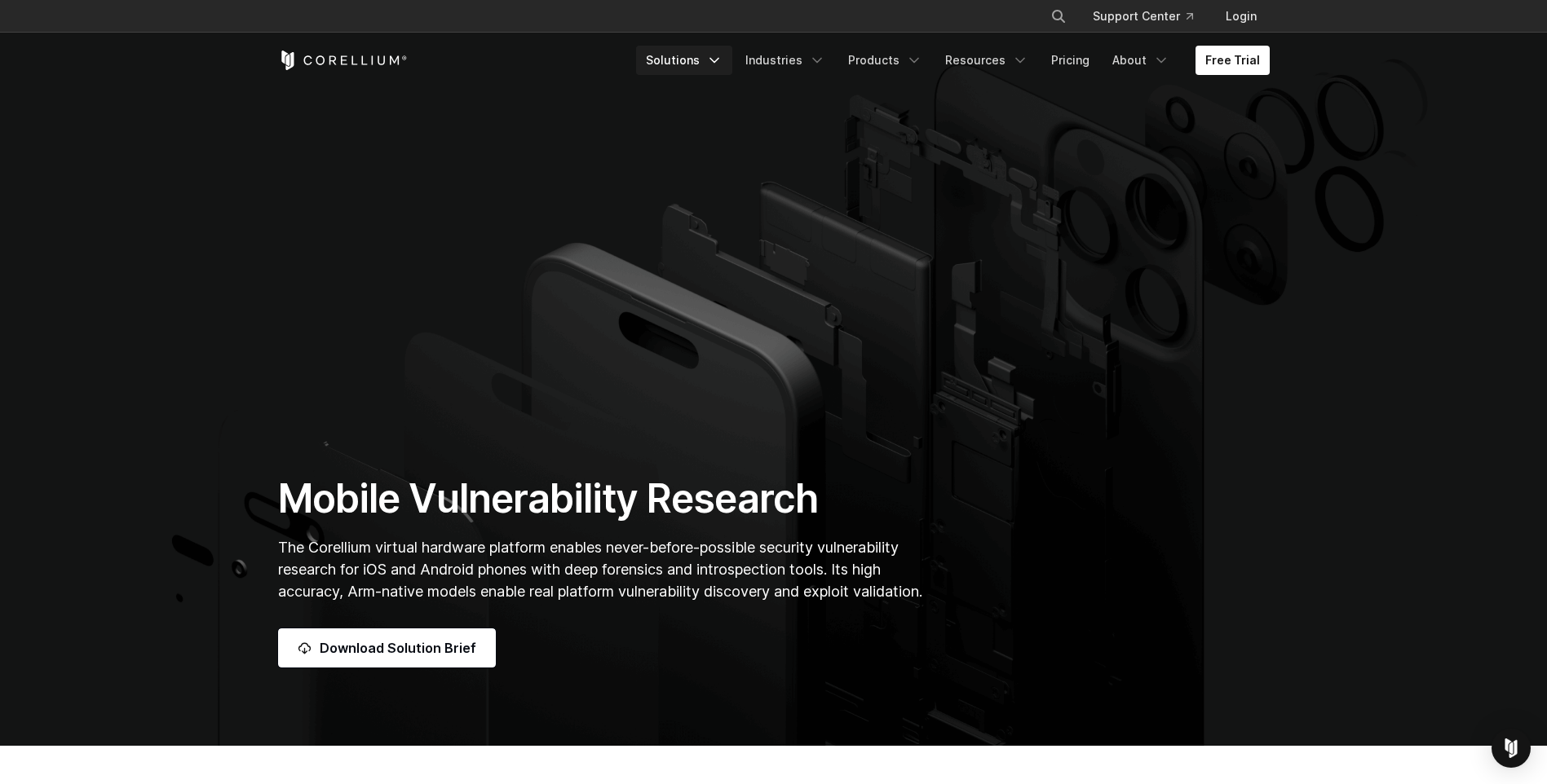
click at [693, 59] on link "Solutions" at bounding box center [684, 59] width 96 height 29
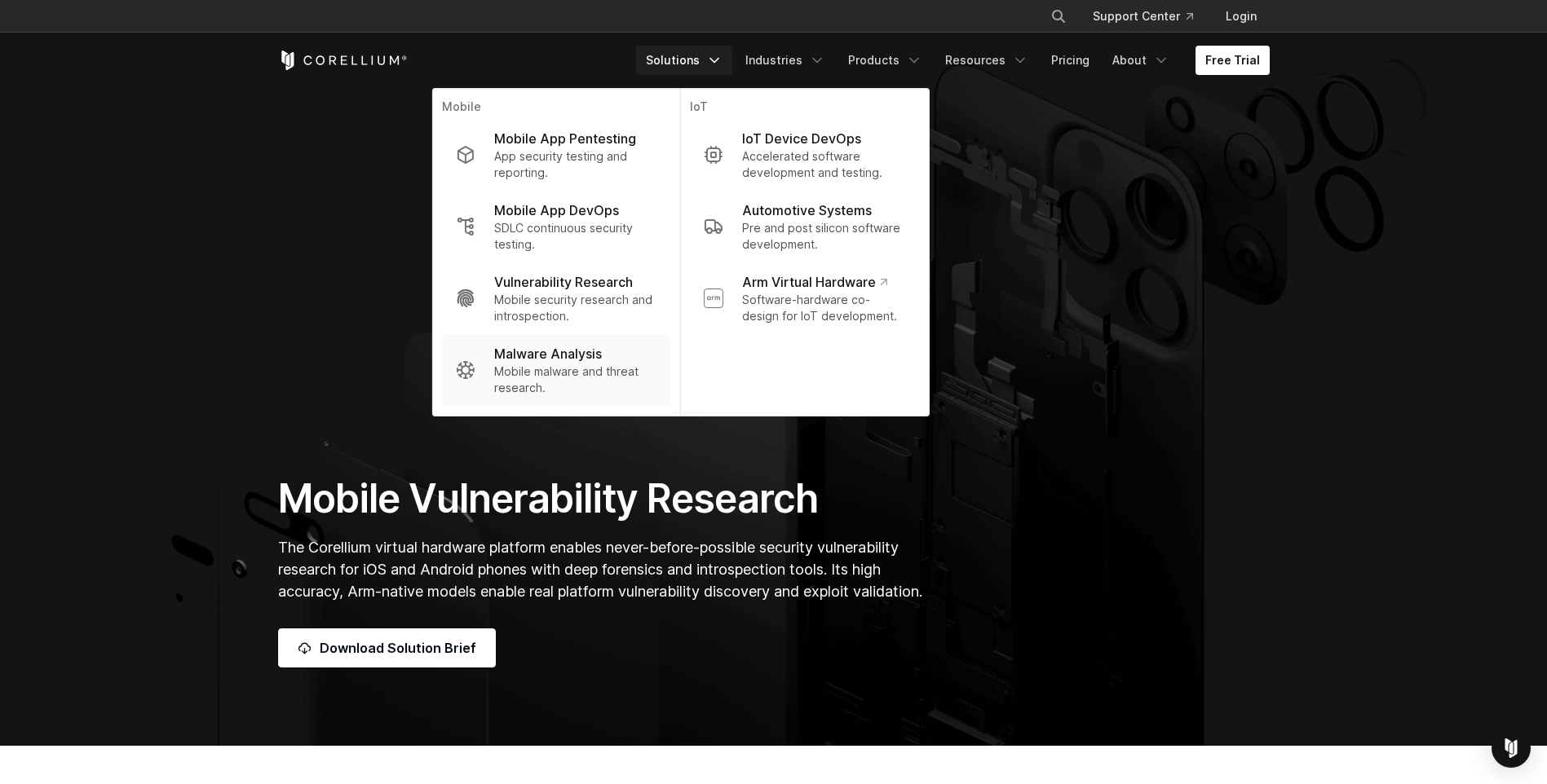
click at [587, 364] on p "Mobile malware and threat research." at bounding box center [576, 379] width 163 height 33
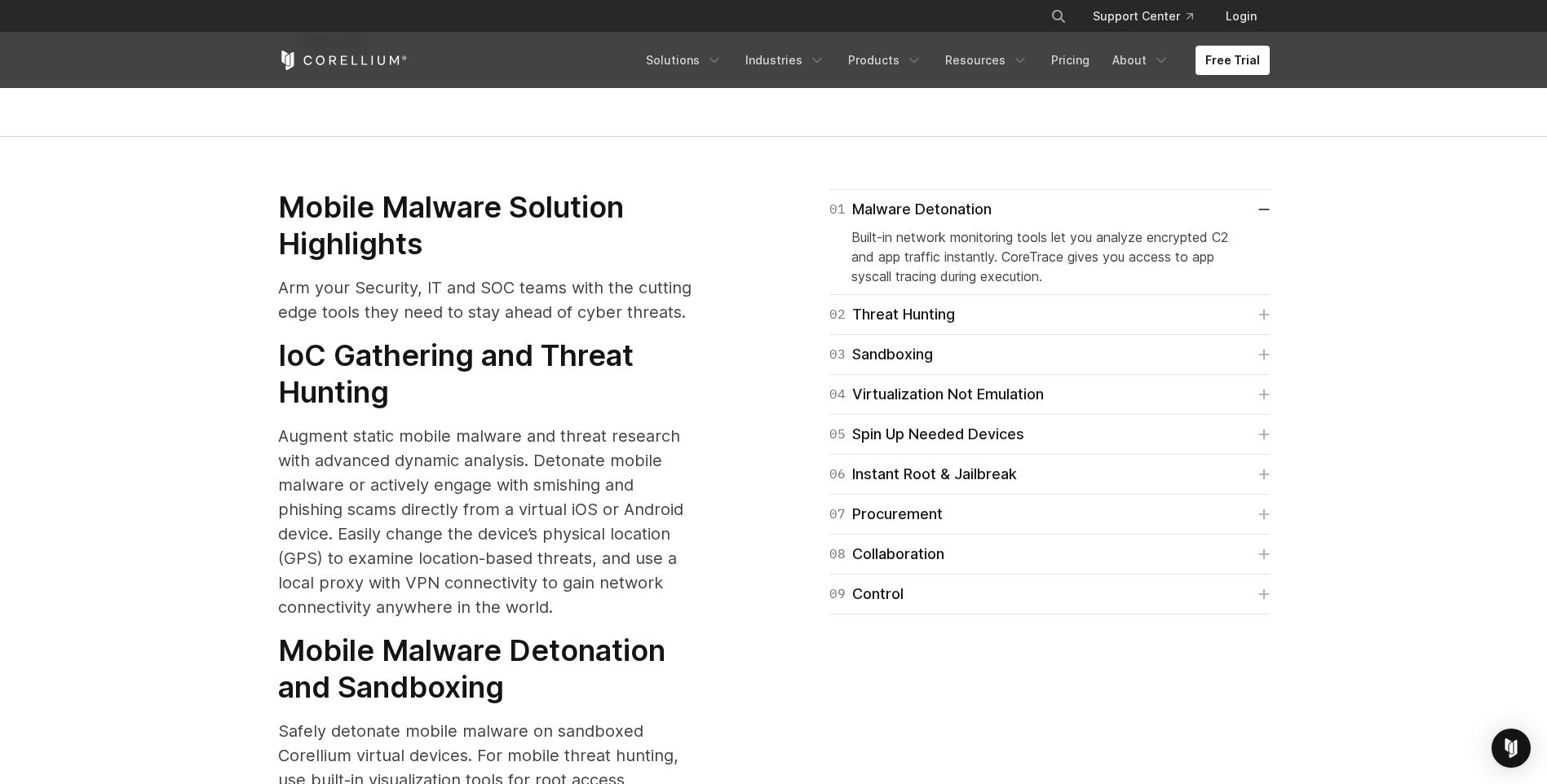
scroll to position [2119, 0]
click at [976, 302] on link "02 Threat Hunting" at bounding box center [1049, 313] width 440 height 23
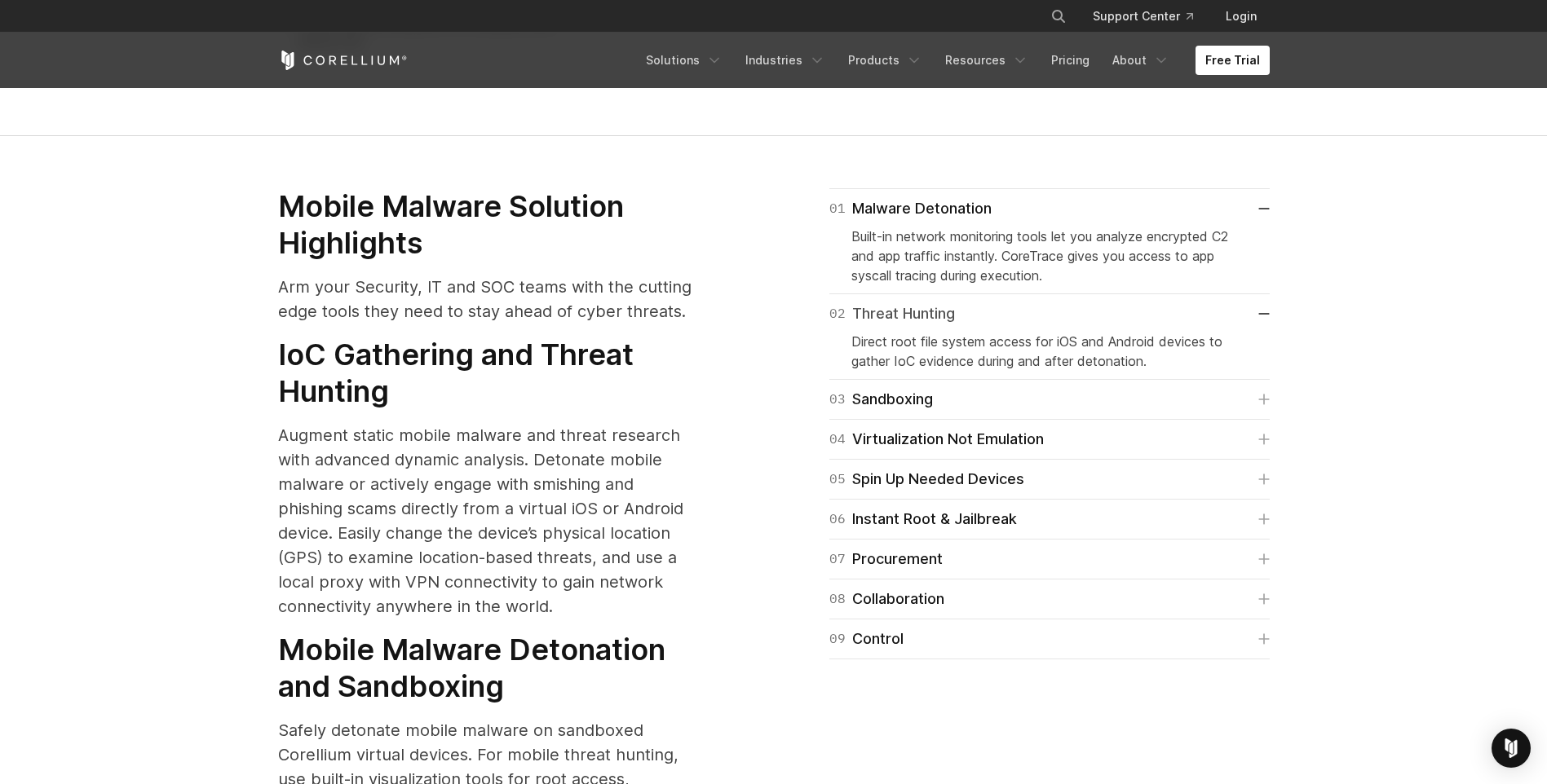
click at [972, 302] on link "02 Threat Hunting" at bounding box center [1049, 313] width 440 height 23
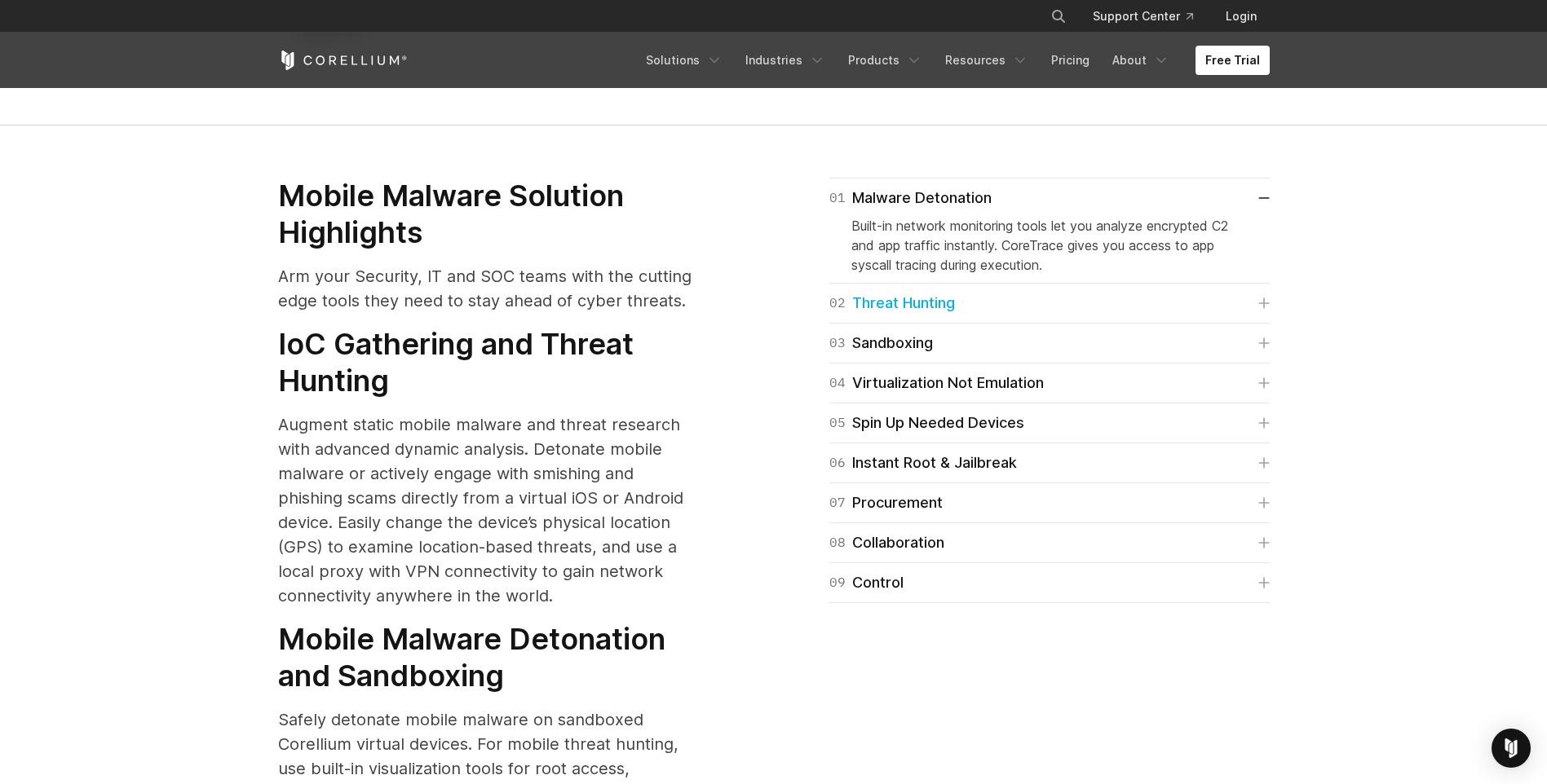
scroll to position [2200, 0]
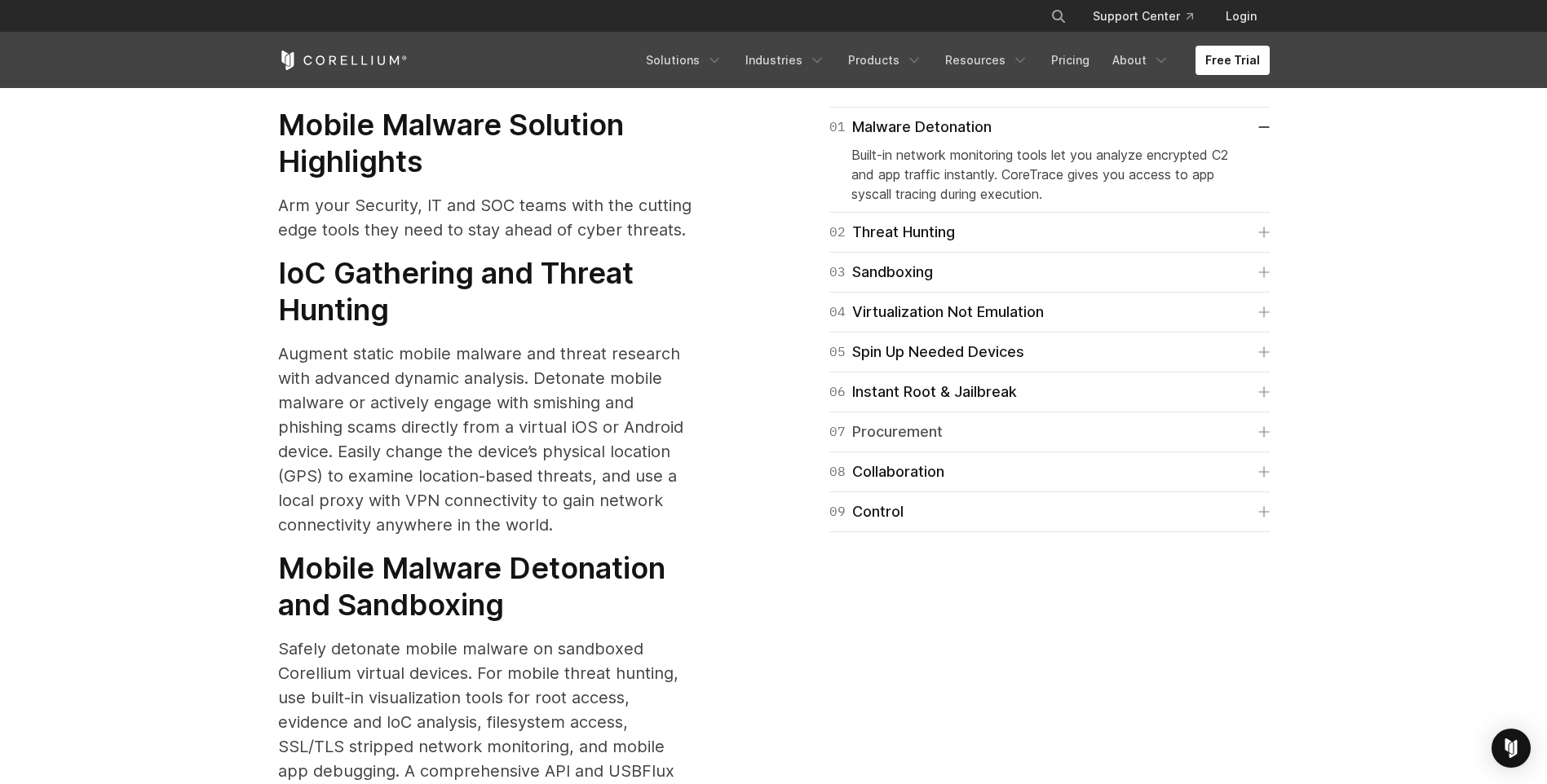
click at [954, 420] on link "07 Procurement" at bounding box center [1049, 431] width 440 height 23
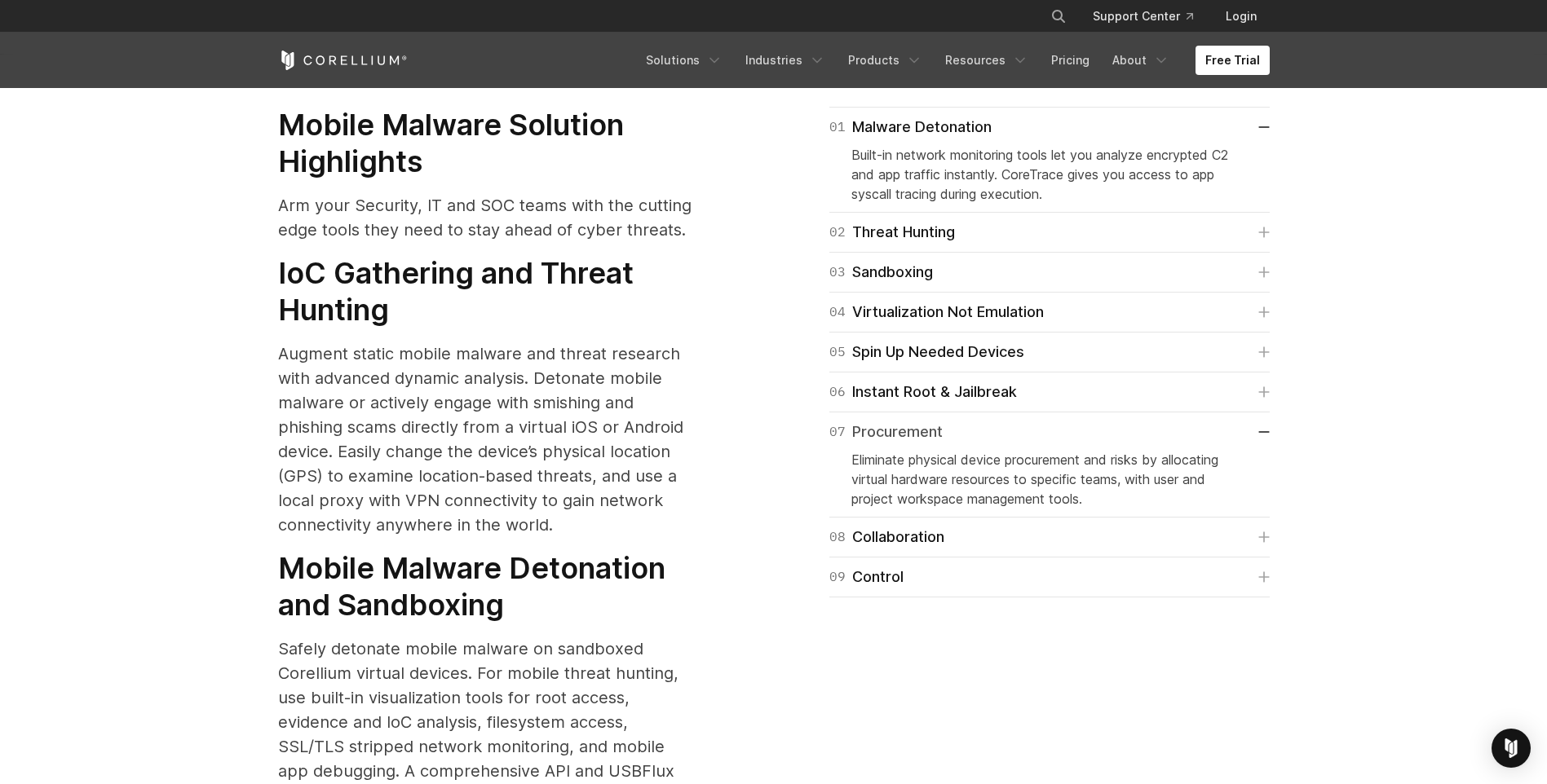
click at [958, 420] on link "07 Procurement" at bounding box center [1049, 431] width 440 height 23
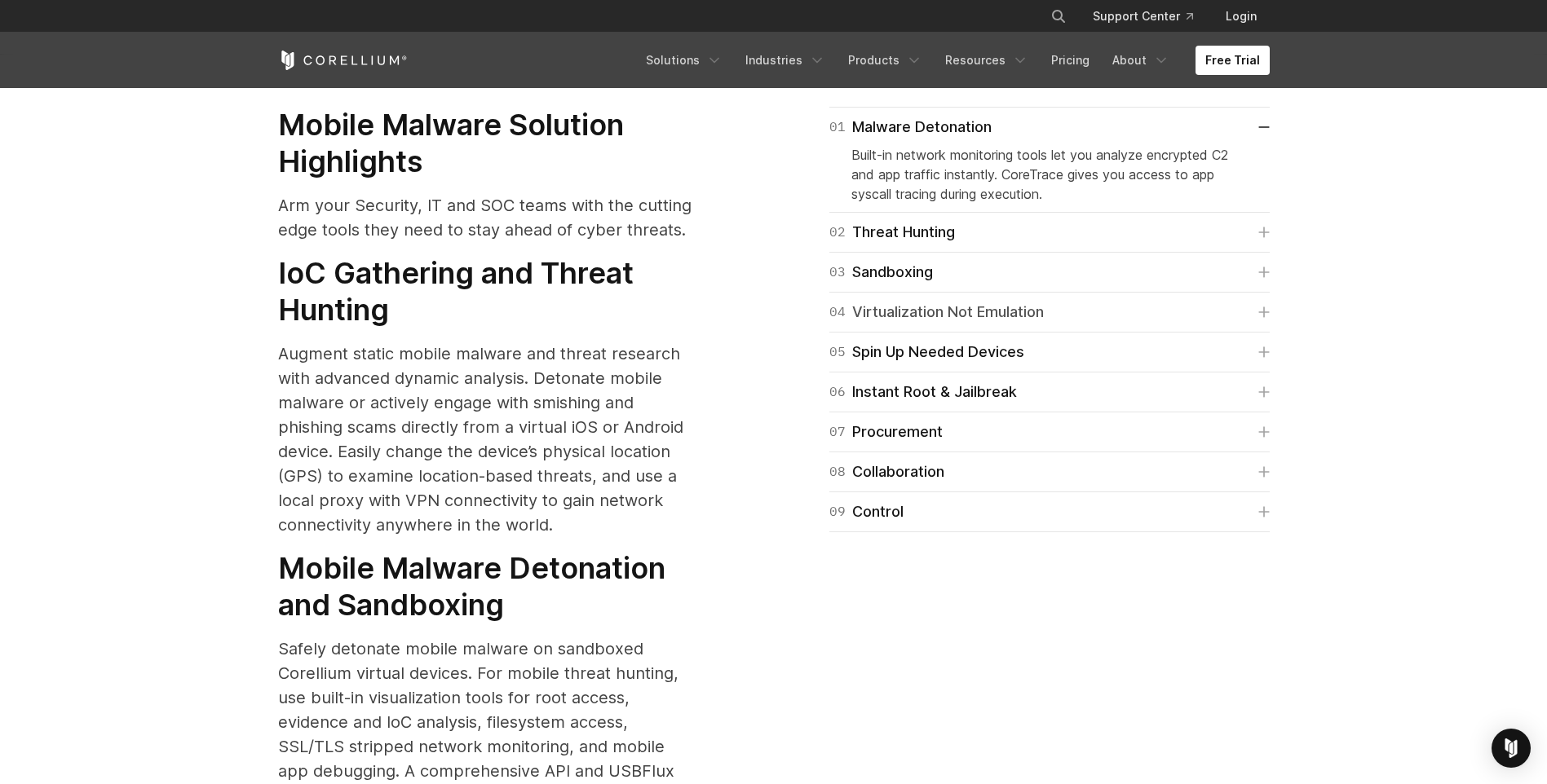
click at [1049, 301] on link "04 Virtualization Not Emulation" at bounding box center [1049, 312] width 440 height 23
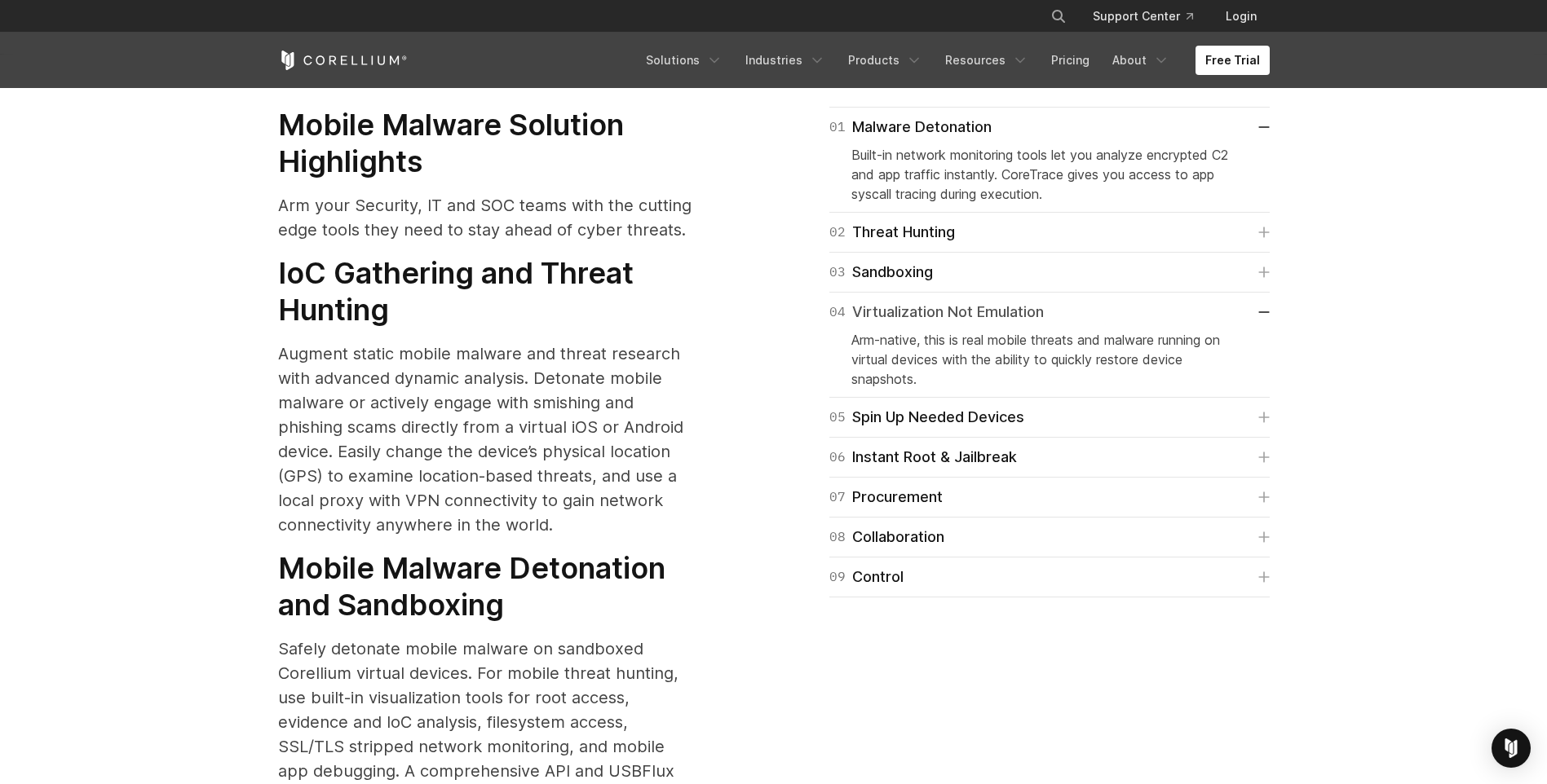
click at [1078, 301] on link "04 Virtualization Not Emulation" at bounding box center [1049, 312] width 440 height 23
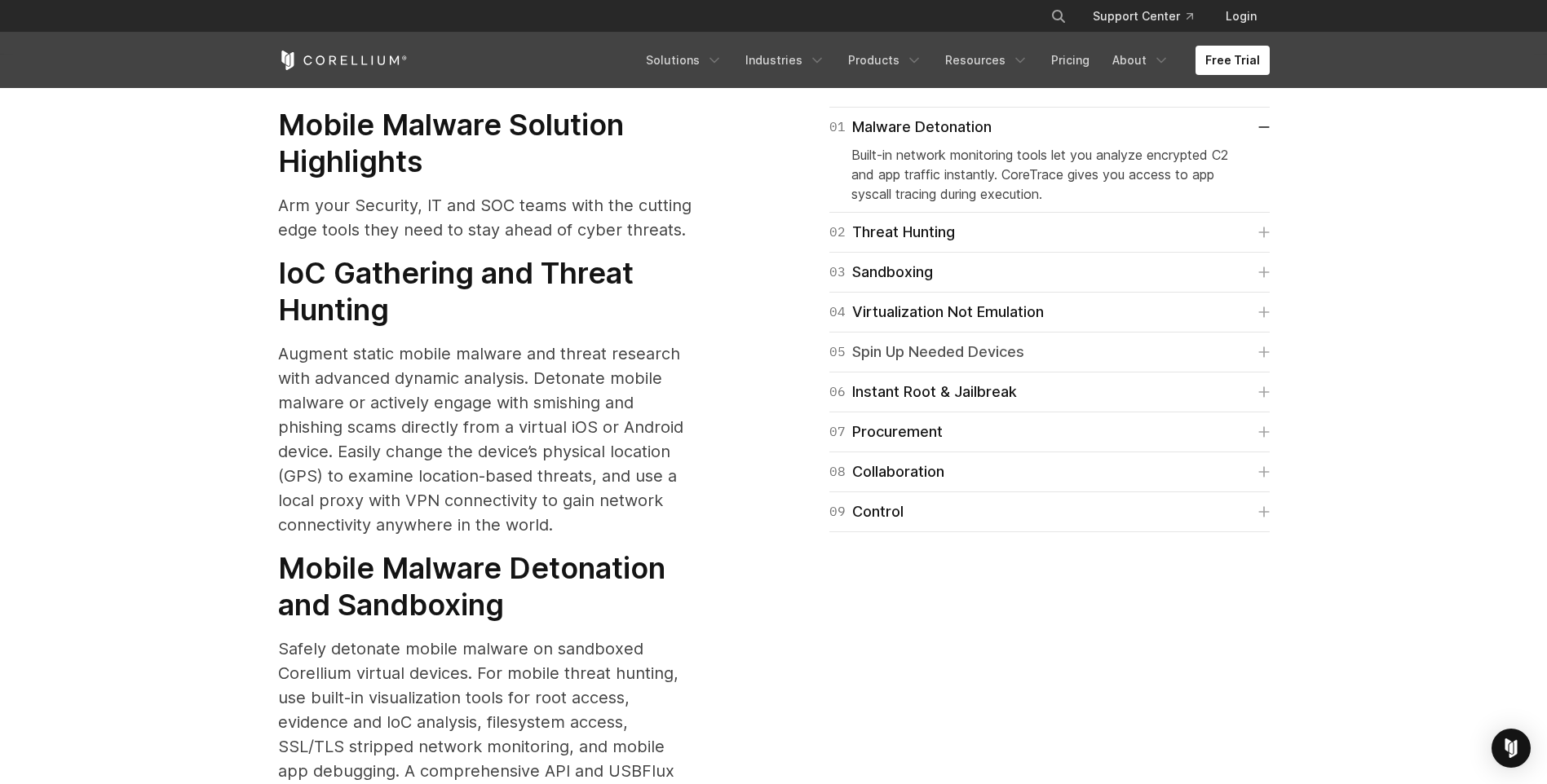
click at [1069, 341] on link "05 Spin Up Needed Devices" at bounding box center [1049, 352] width 440 height 23
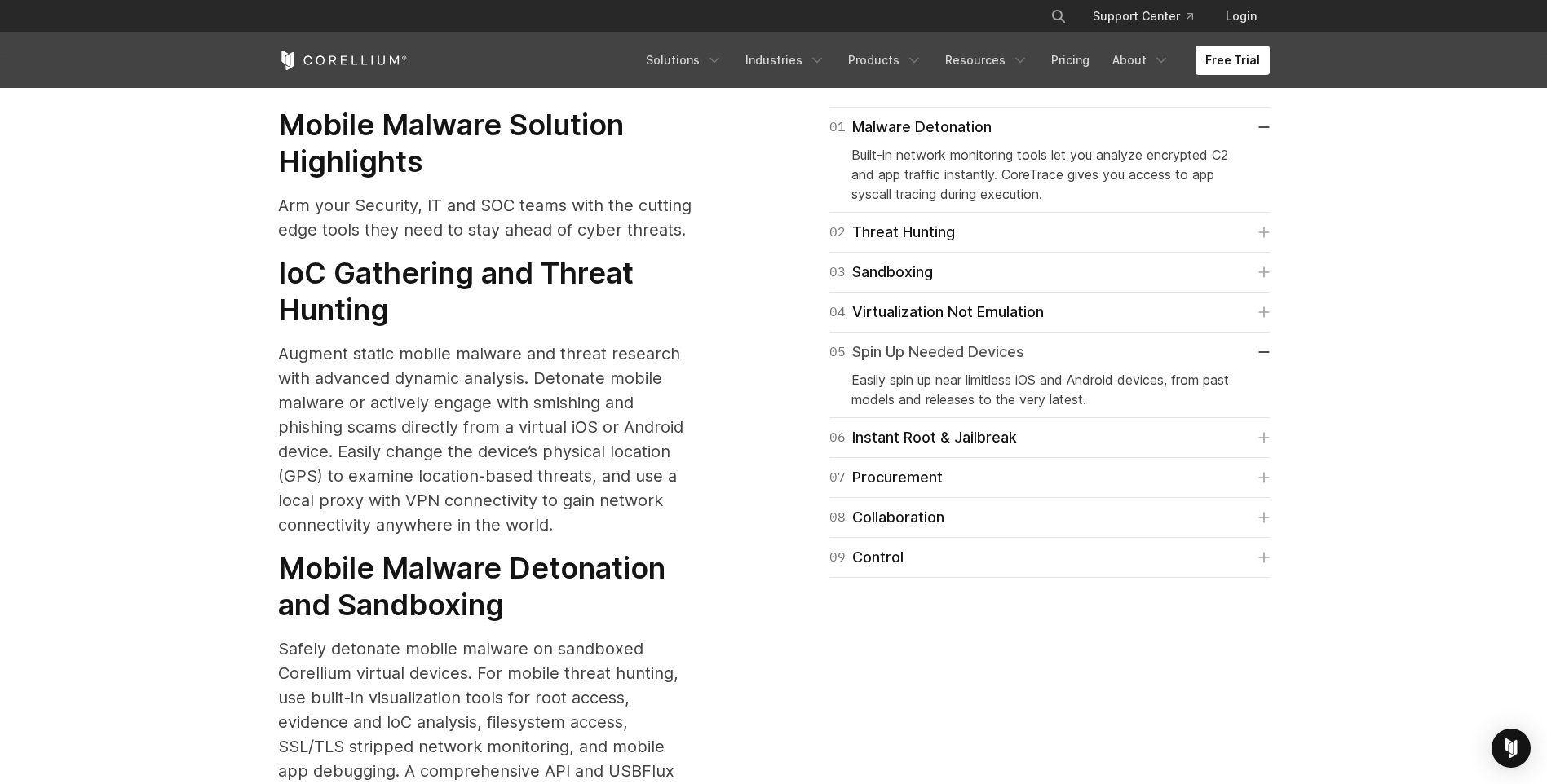
click at [1069, 341] on link "05 Spin Up Needed Devices" at bounding box center [1049, 352] width 440 height 23
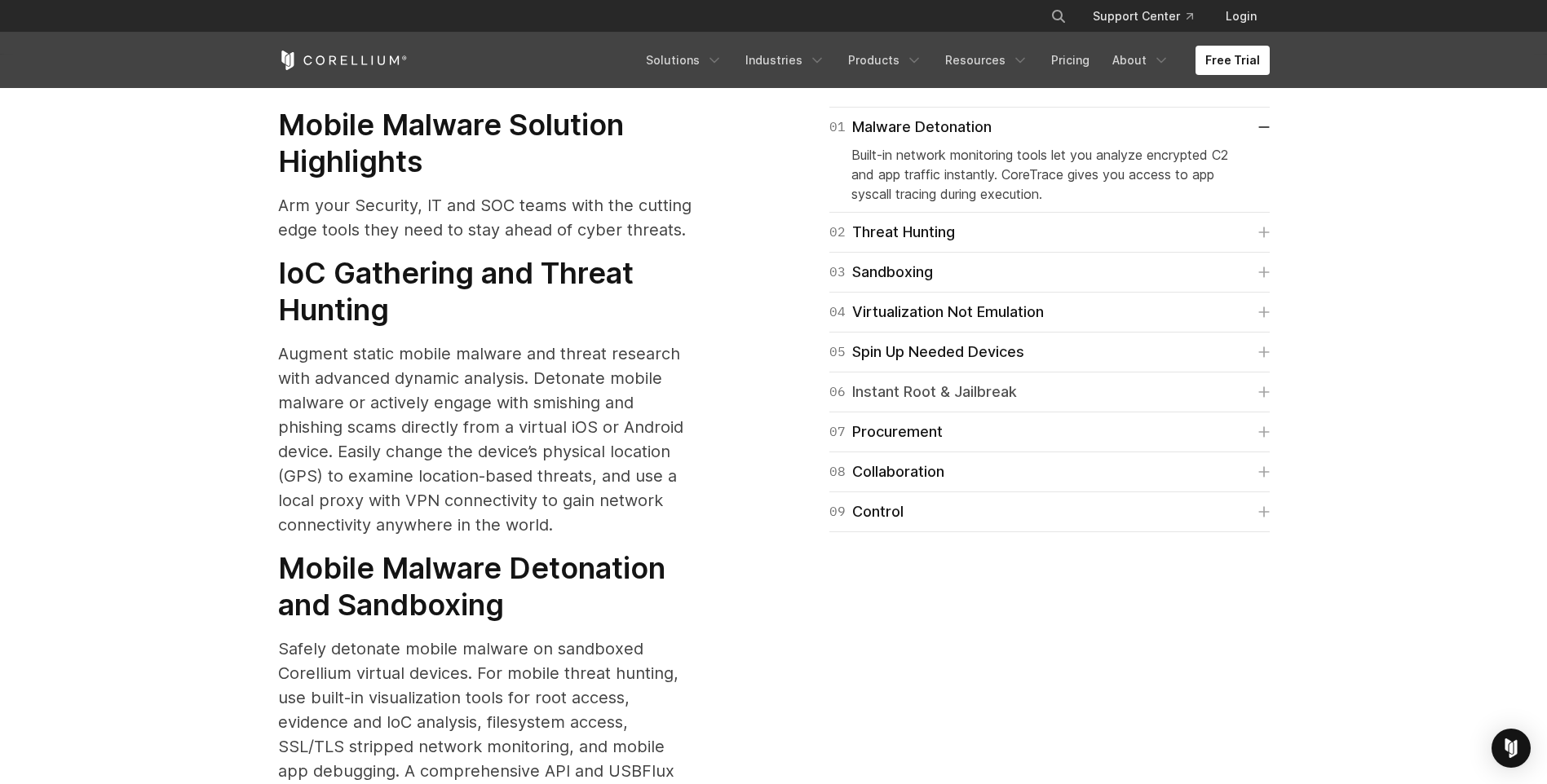
click at [1060, 380] on link "06 Instant Root & Jailbreak" at bounding box center [1049, 391] width 440 height 23
click at [1063, 380] on link "06 Instant Root & Jailbreak" at bounding box center [1049, 391] width 440 height 23
click at [1002, 500] on link "09 Control" at bounding box center [1049, 511] width 440 height 23
click at [1007, 500] on link "09 Control" at bounding box center [1049, 511] width 440 height 23
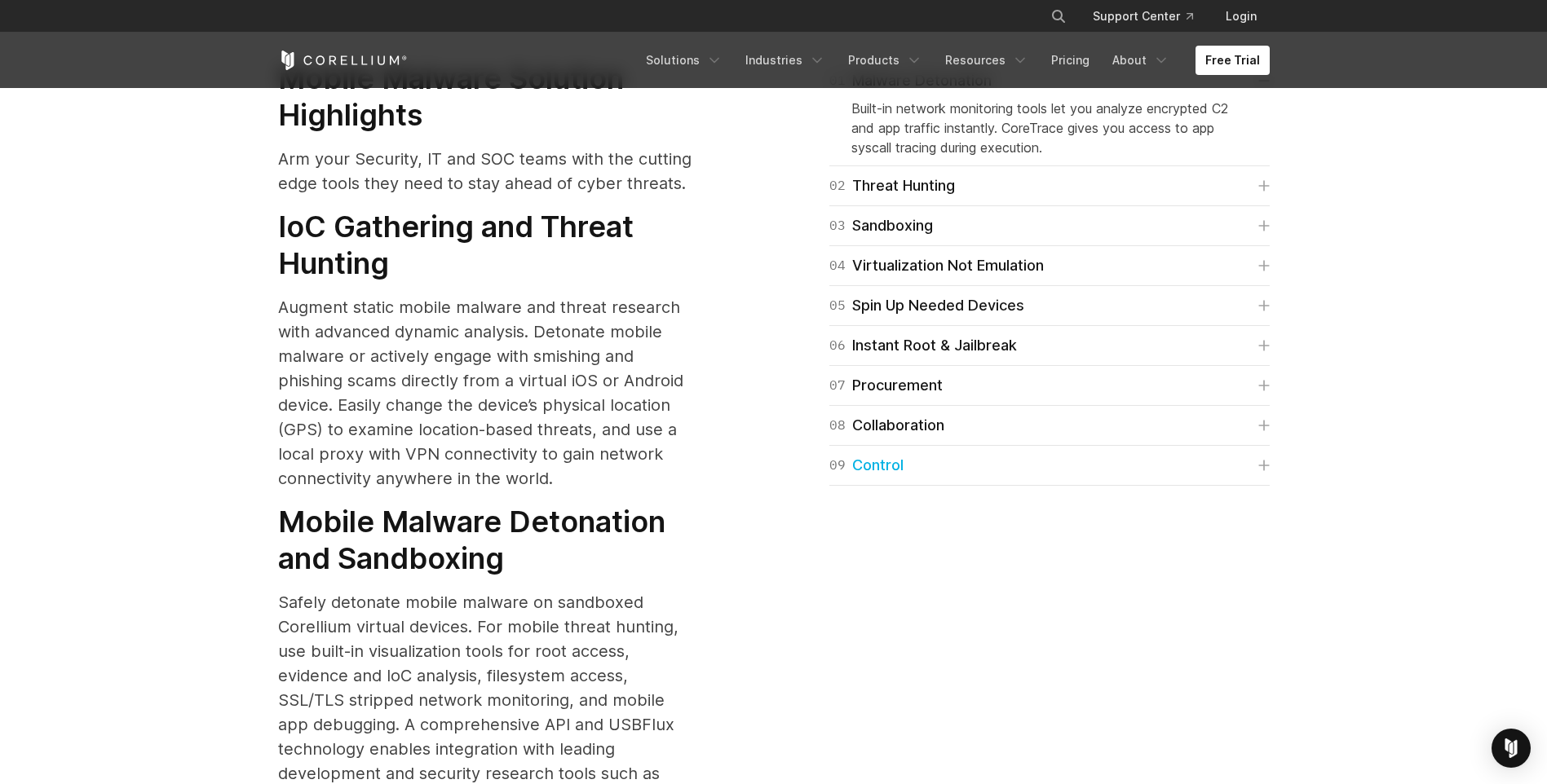
scroll to position [1758, 0]
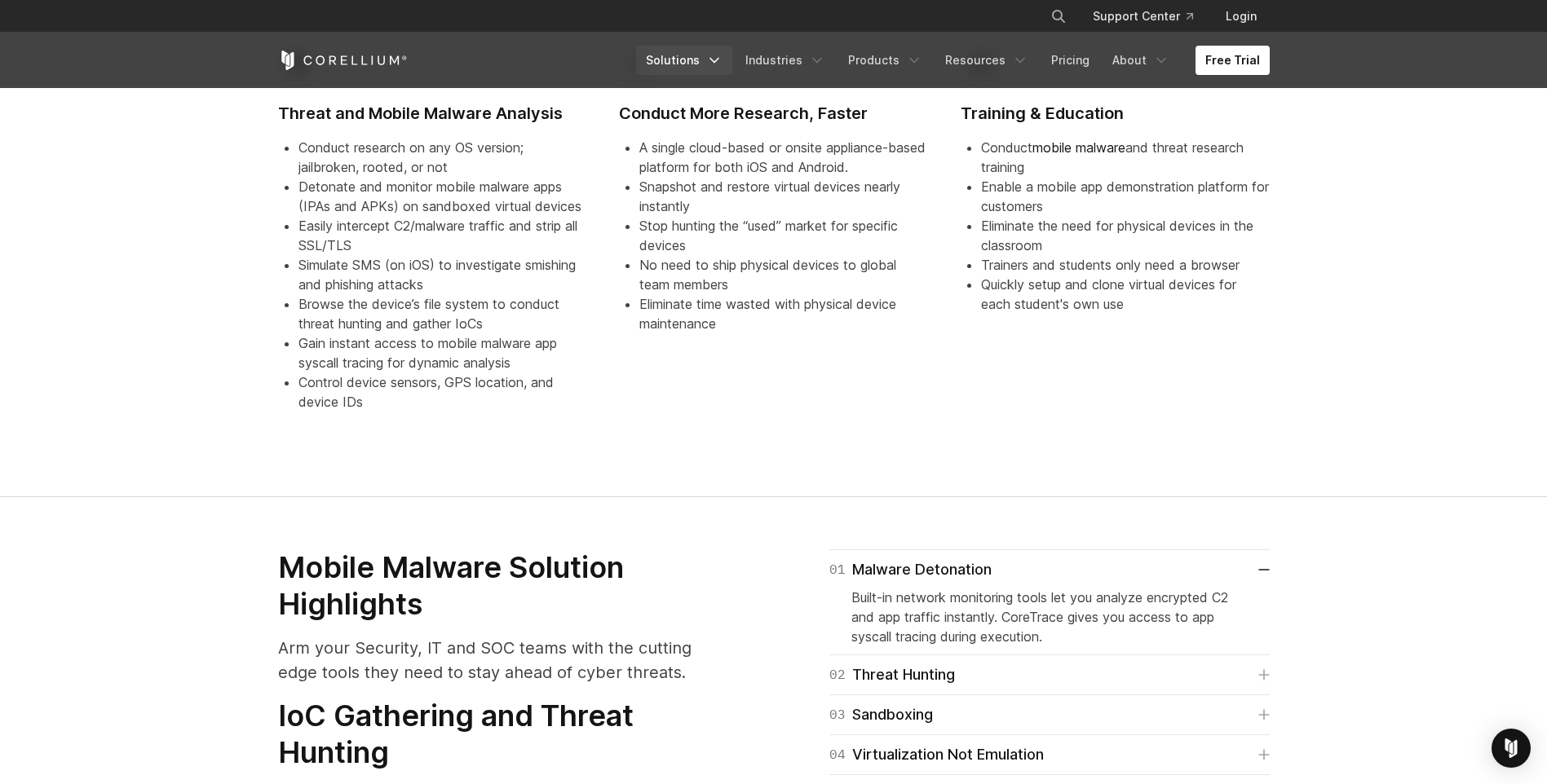
click at [722, 68] on icon "Navigation Menu" at bounding box center [714, 59] width 16 height 16
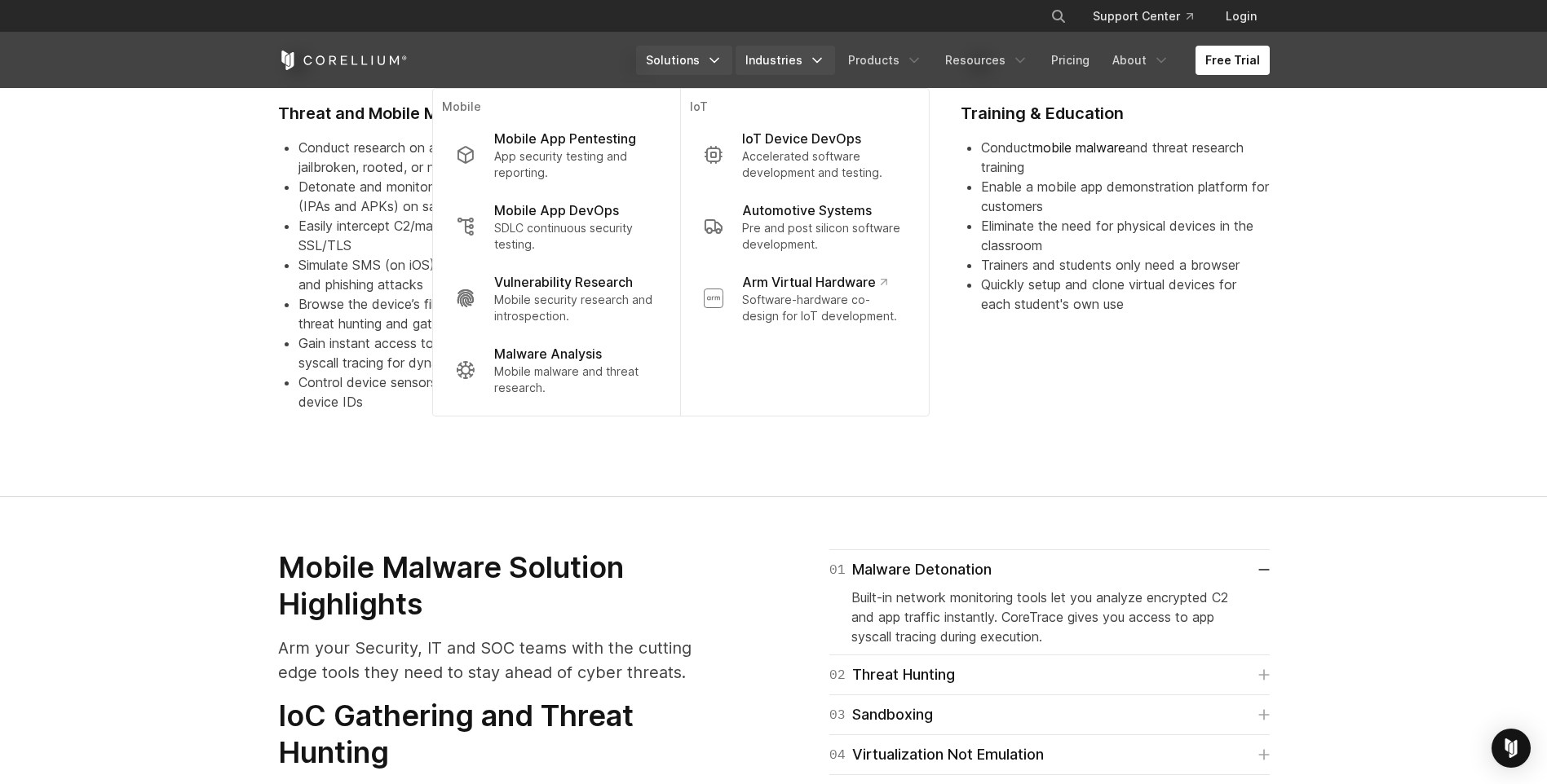
click at [803, 65] on link "Industries" at bounding box center [785, 59] width 100 height 29
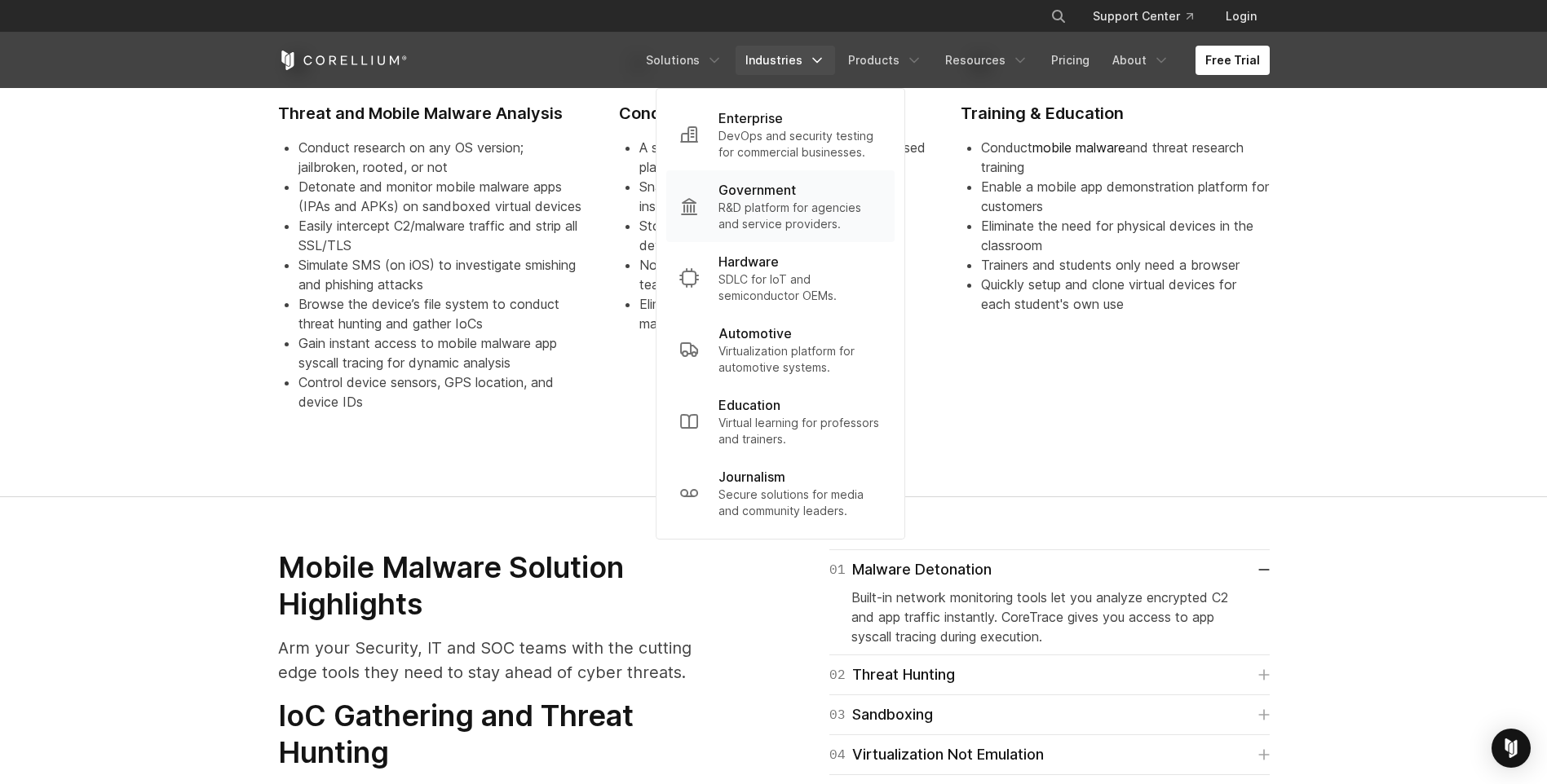
click at [817, 194] on div "Government" at bounding box center [799, 189] width 163 height 19
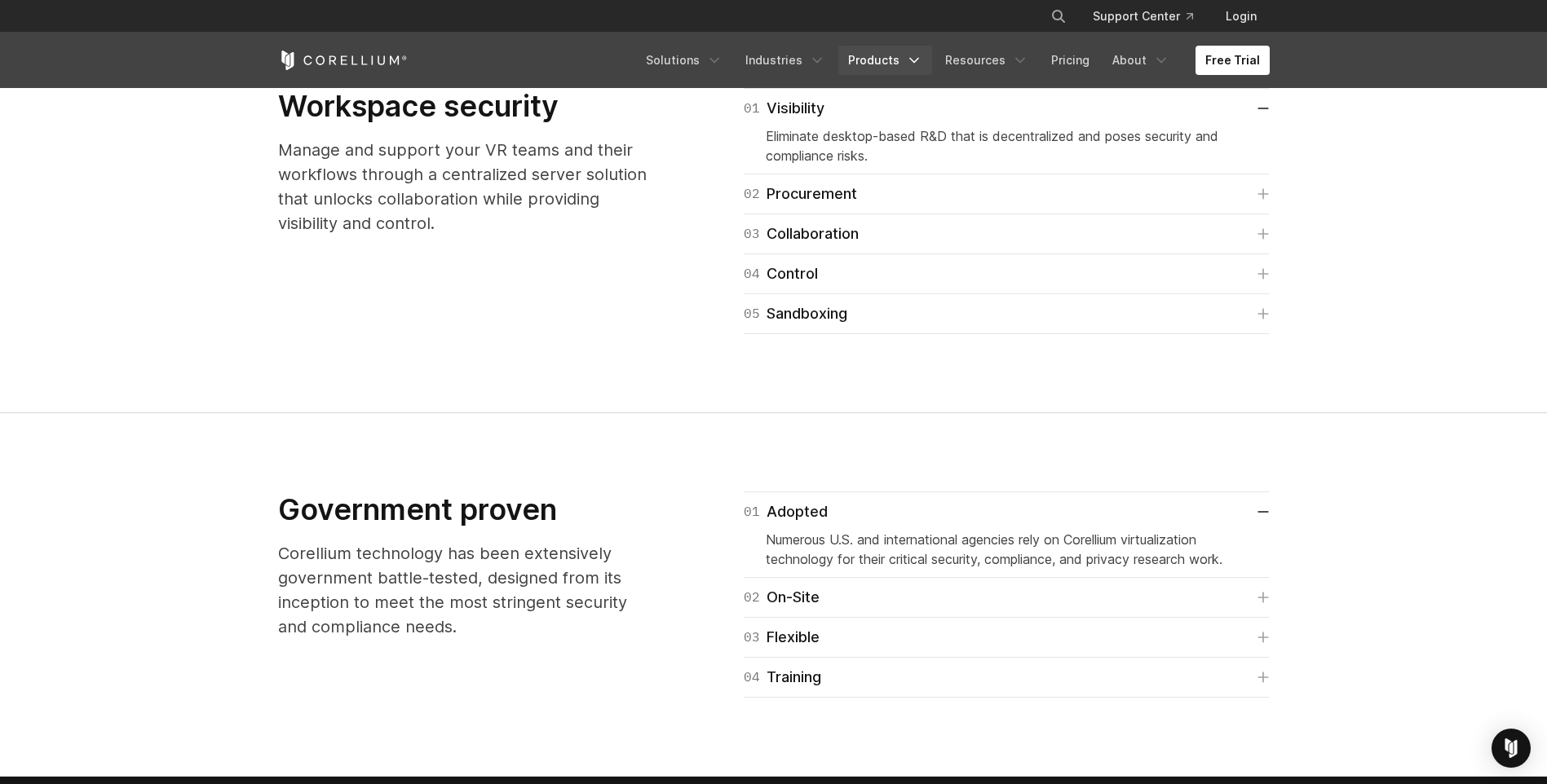
scroll to position [2200, 0]
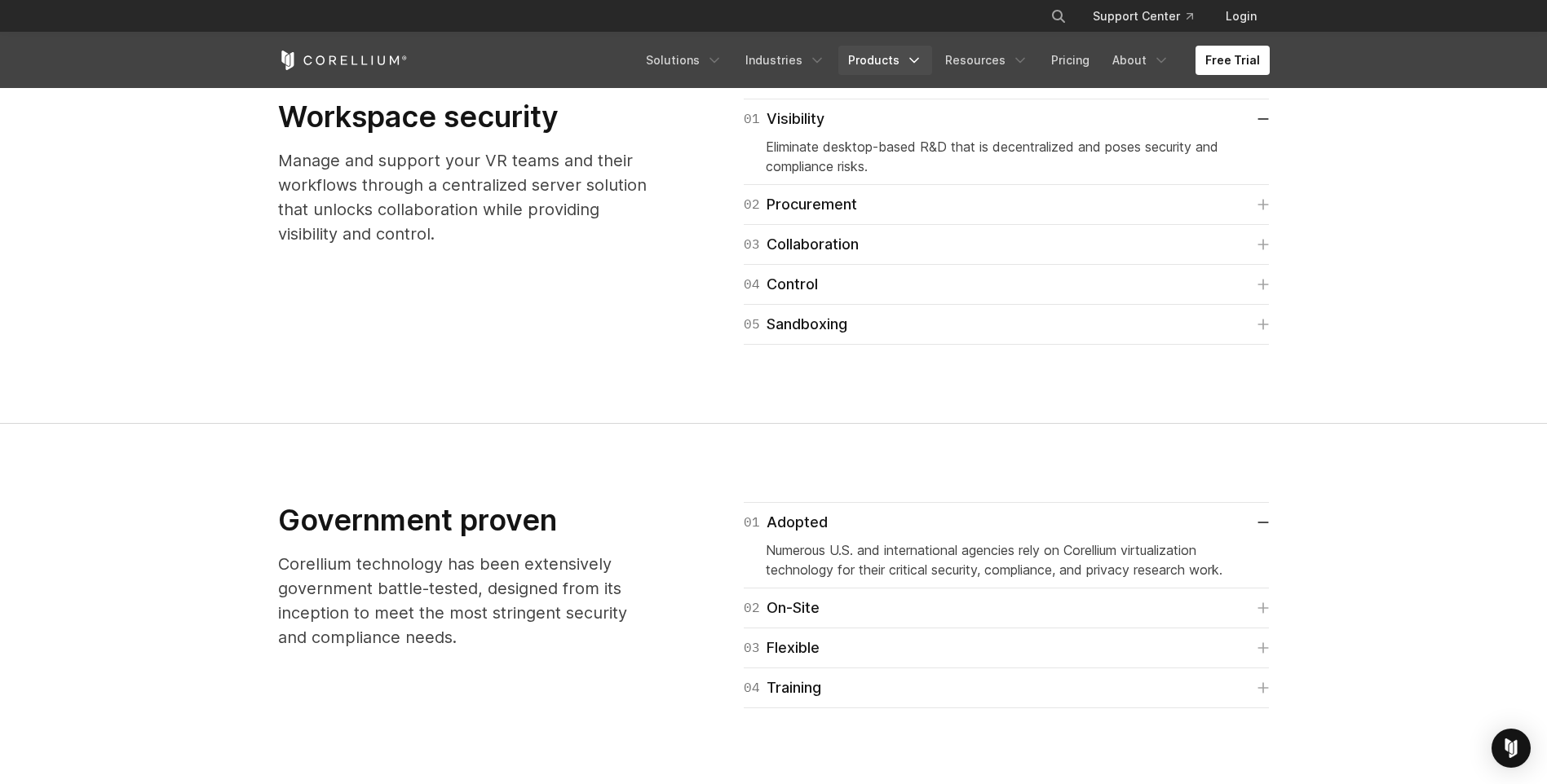
click at [882, 60] on link "Products" at bounding box center [885, 59] width 94 height 29
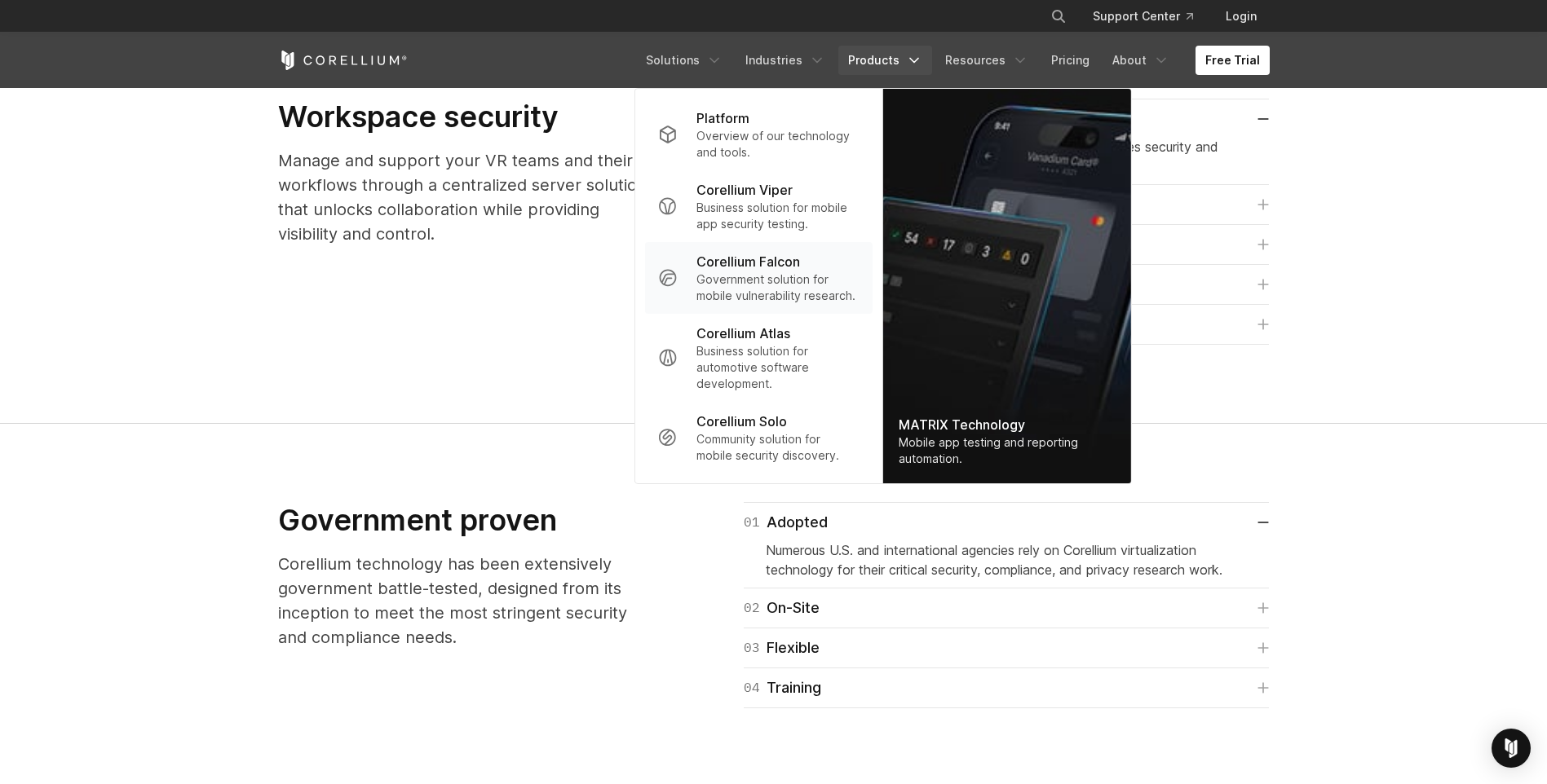
click at [800, 266] on p "Corellium Falcon" at bounding box center [748, 261] width 104 height 19
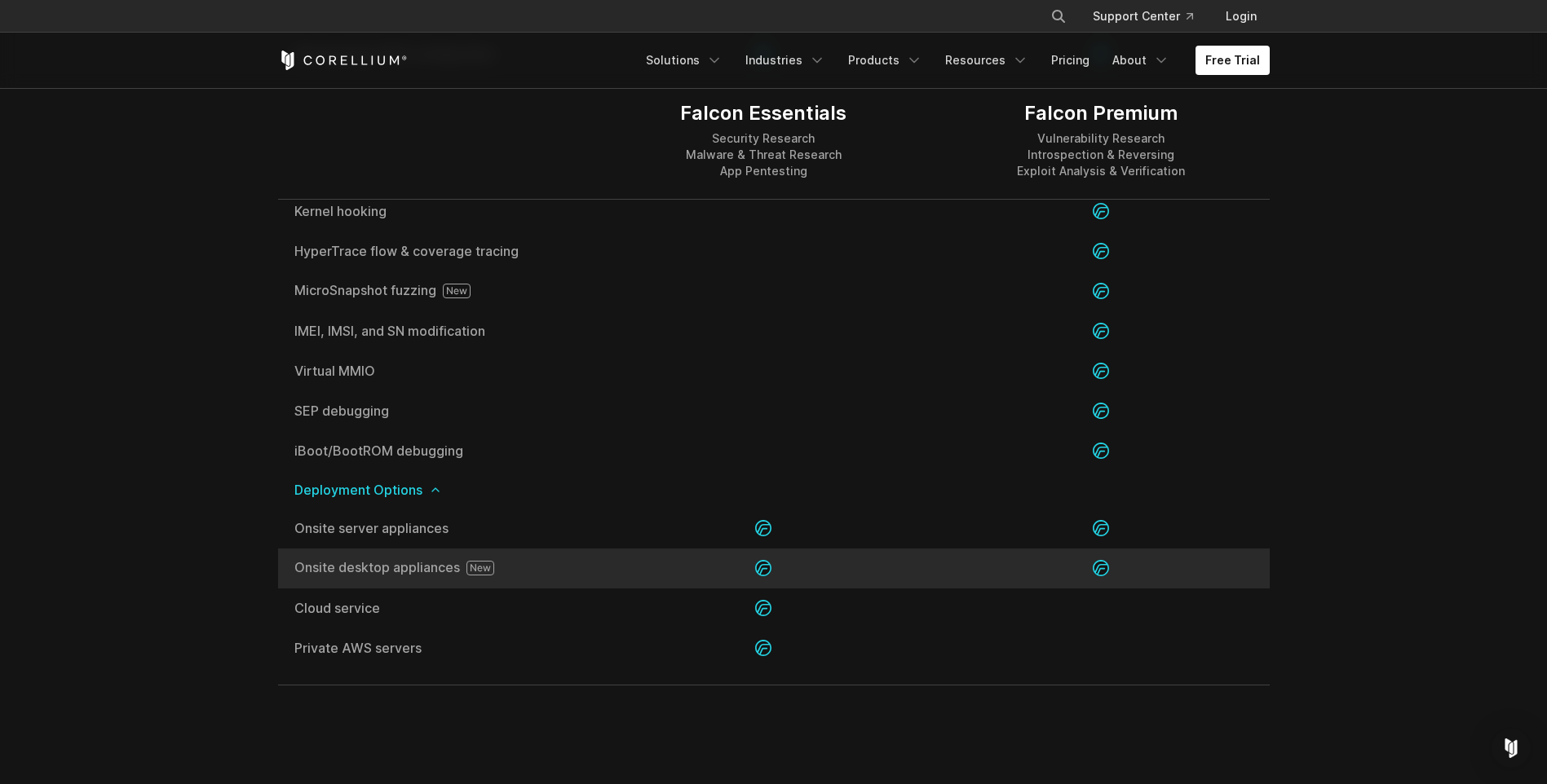
scroll to position [3342, 0]
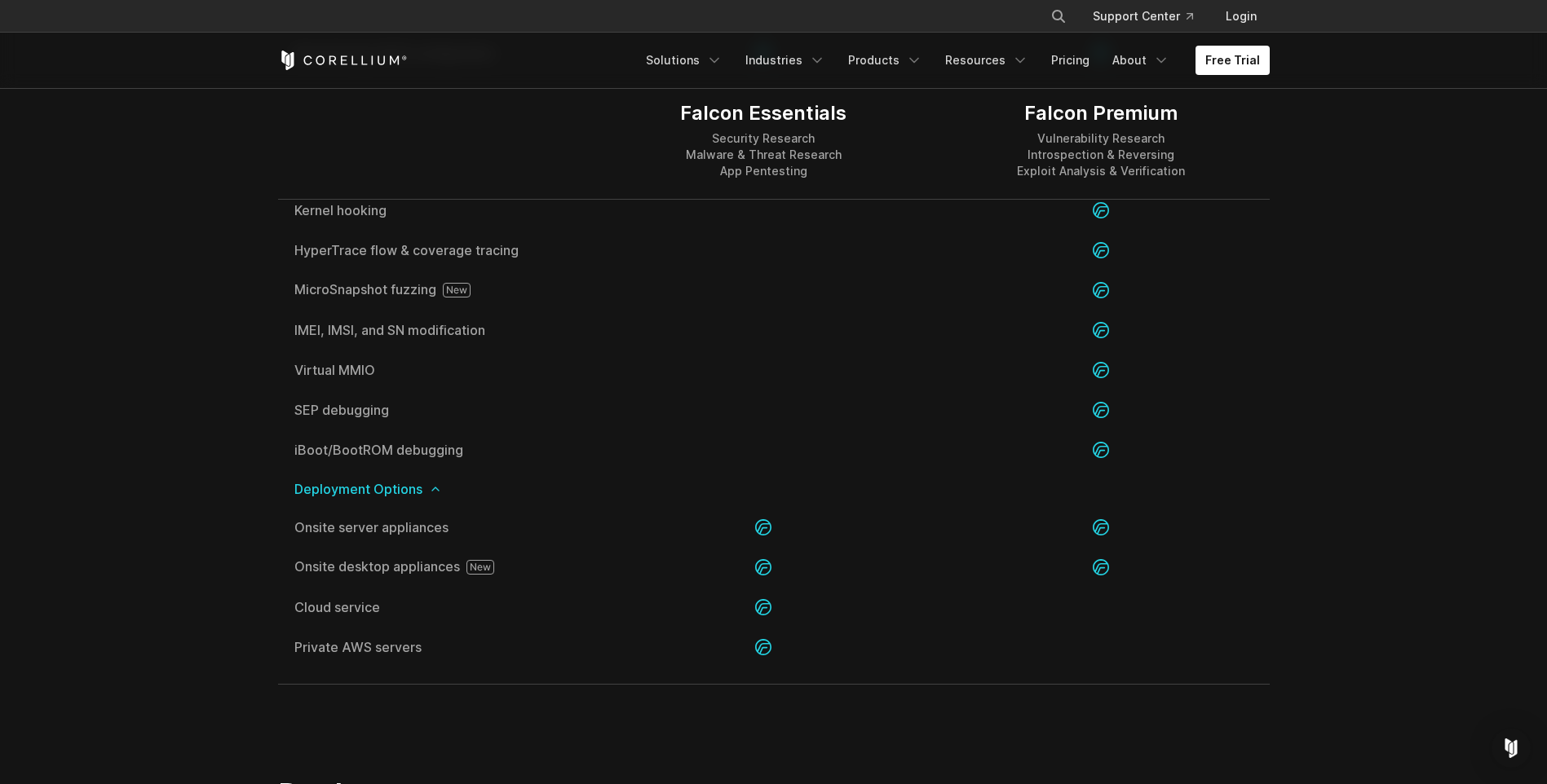
click at [429, 491] on link at bounding box center [436, 489] width 13 height 13
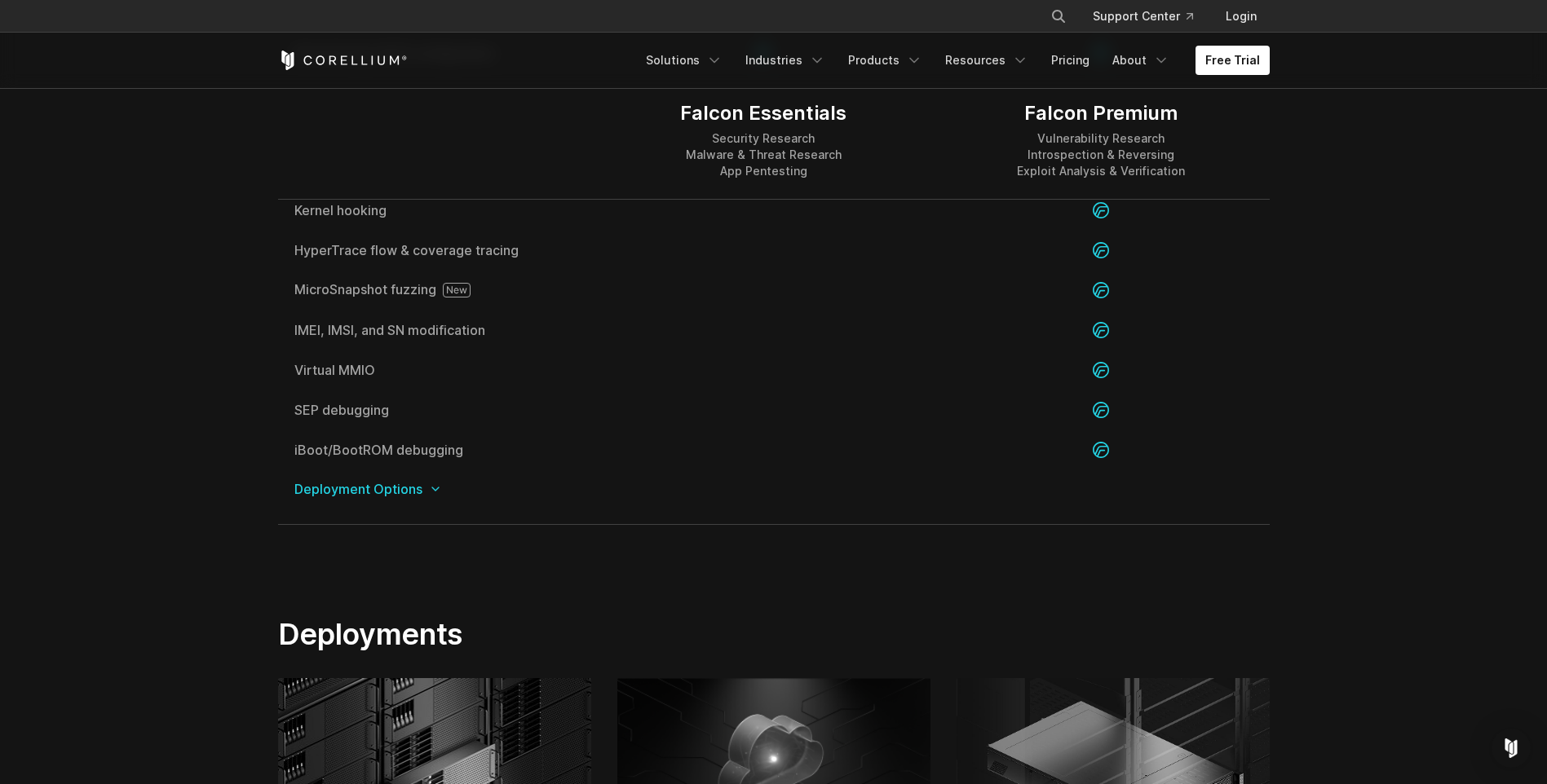
click at [437, 491] on icon at bounding box center [436, 489] width 13 height 13
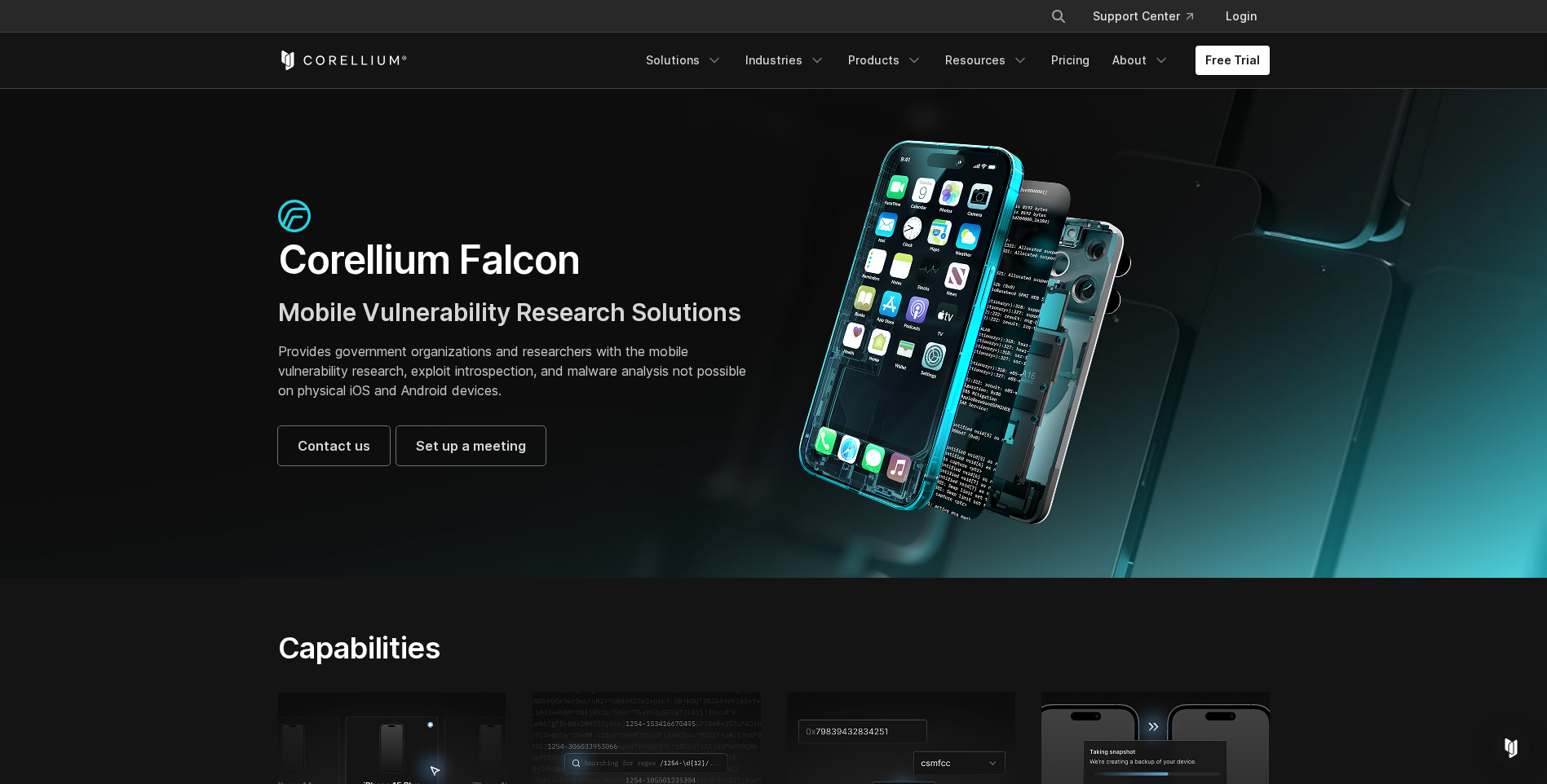
scroll to position [0, 0]
click at [923, 67] on icon "Navigation Menu" at bounding box center [913, 59] width 16 height 16
